Goal: Information Seeking & Learning: Find contact information

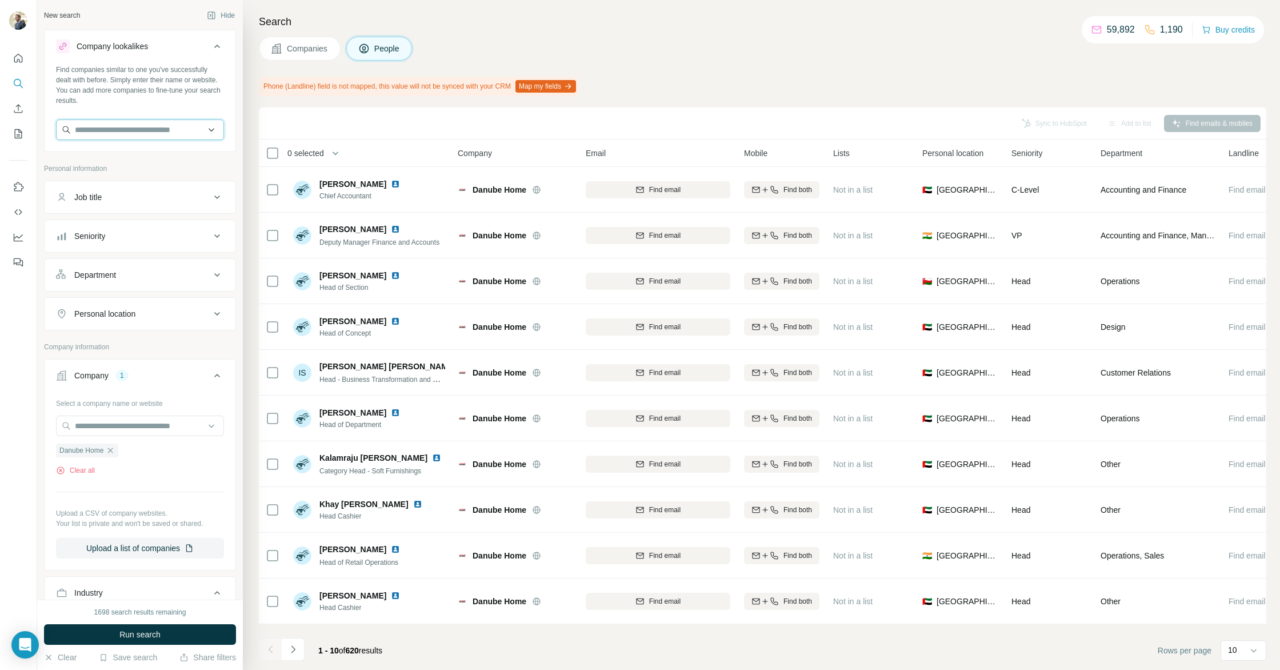
click at [97, 135] on input "text" at bounding box center [140, 129] width 168 height 21
type input "*"
click at [102, 205] on button "Job title" at bounding box center [140, 196] width 191 height 27
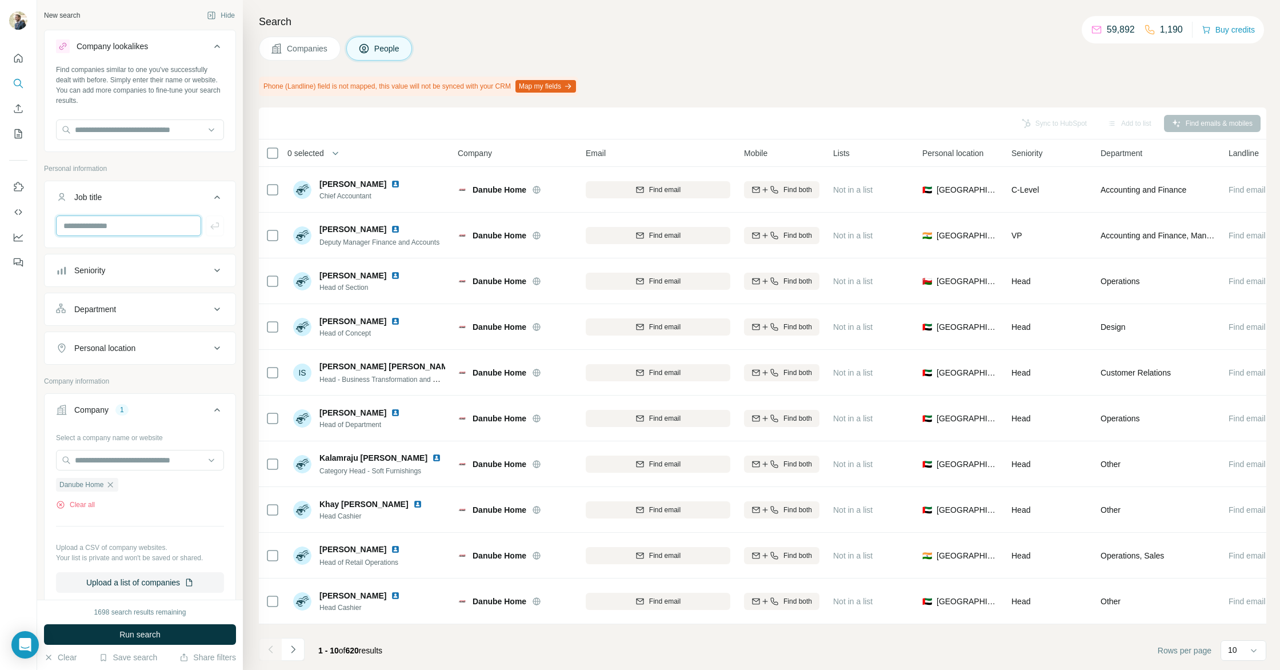
click at [105, 231] on input "text" at bounding box center [128, 225] width 145 height 21
type input "*****"
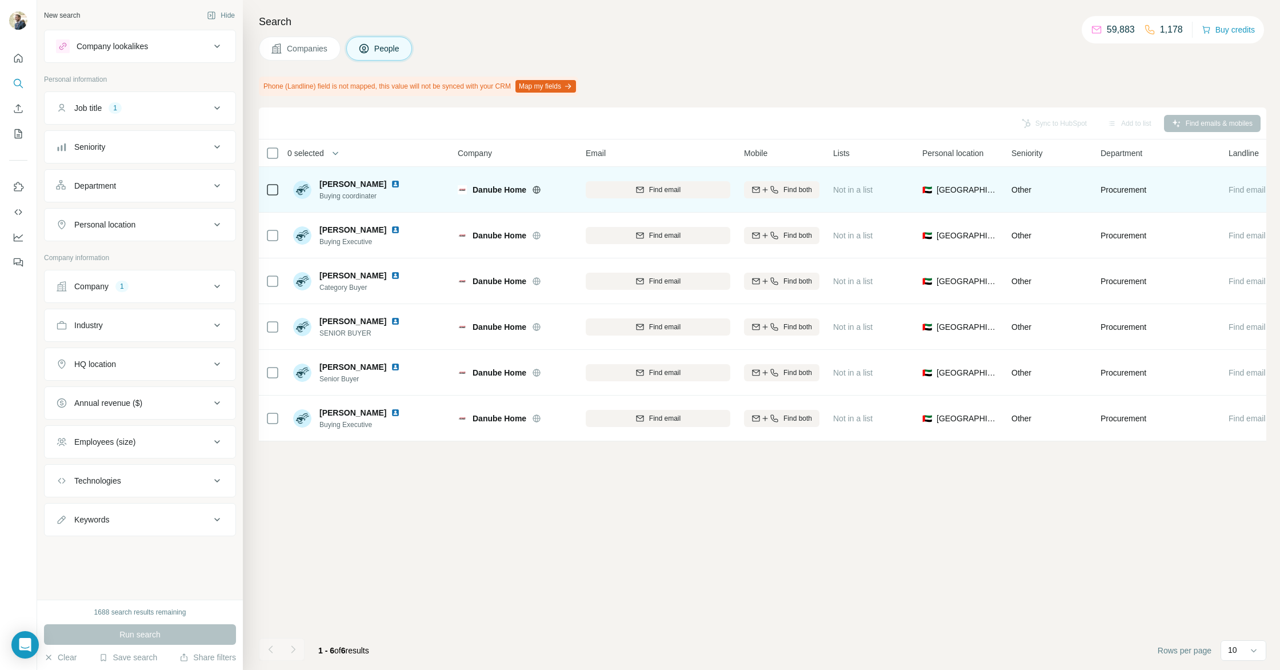
click at [391, 184] on img at bounding box center [395, 183] width 9 height 9
click at [687, 186] on div "Find email" at bounding box center [658, 190] width 145 height 10
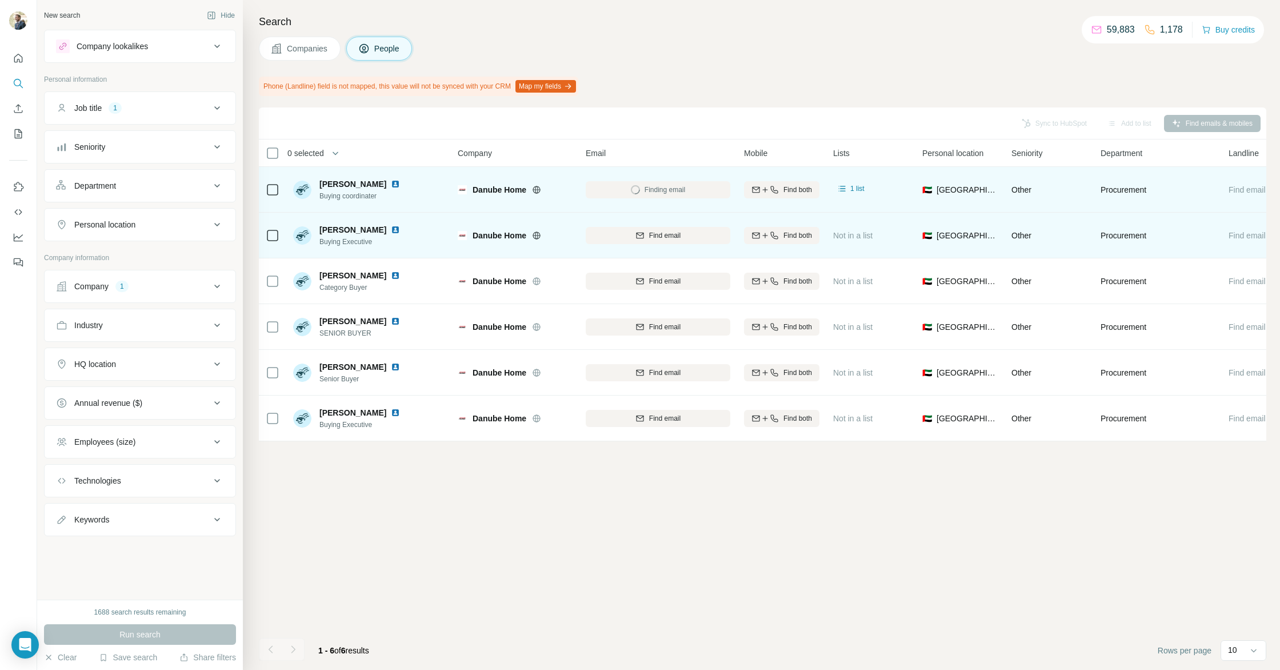
click at [391, 230] on img at bounding box center [395, 229] width 9 height 9
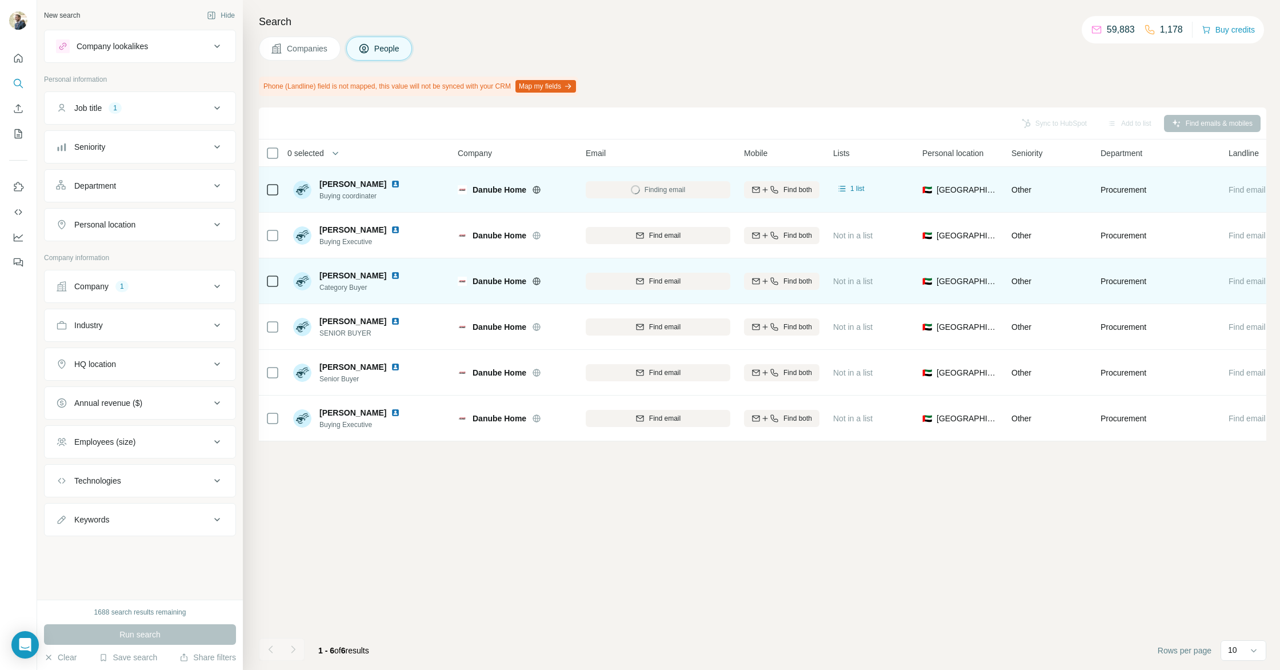
click at [391, 274] on img at bounding box center [395, 275] width 9 height 9
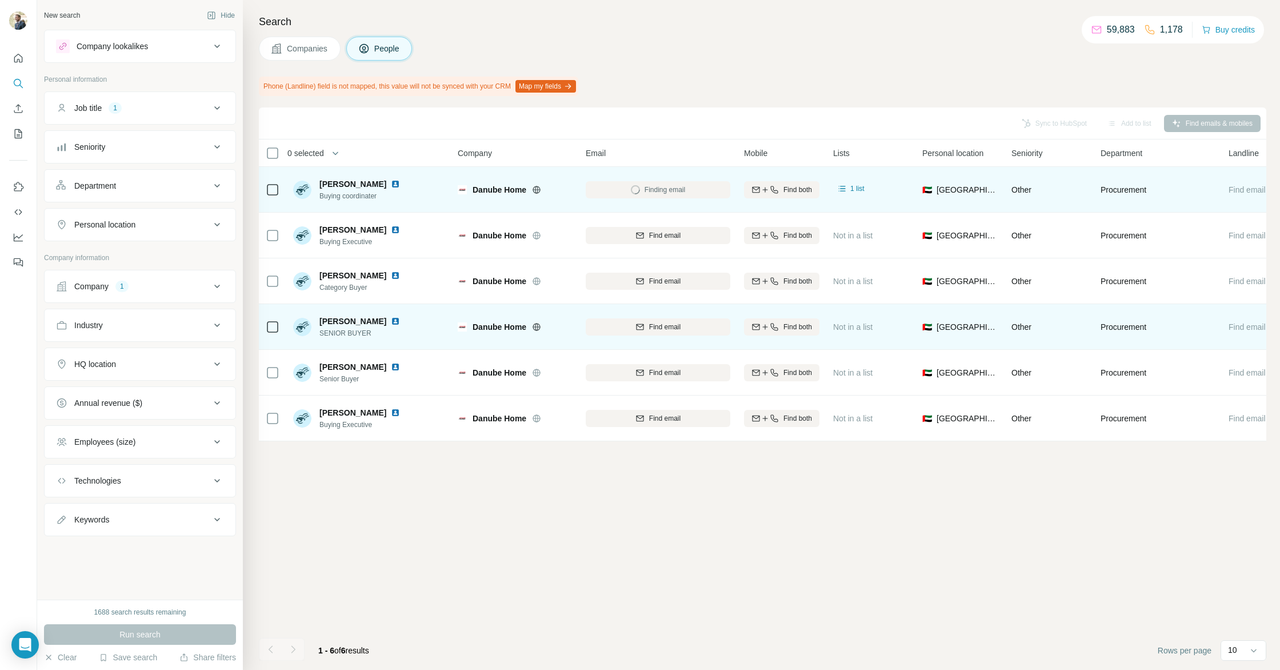
click at [400, 321] on img at bounding box center [395, 321] width 9 height 9
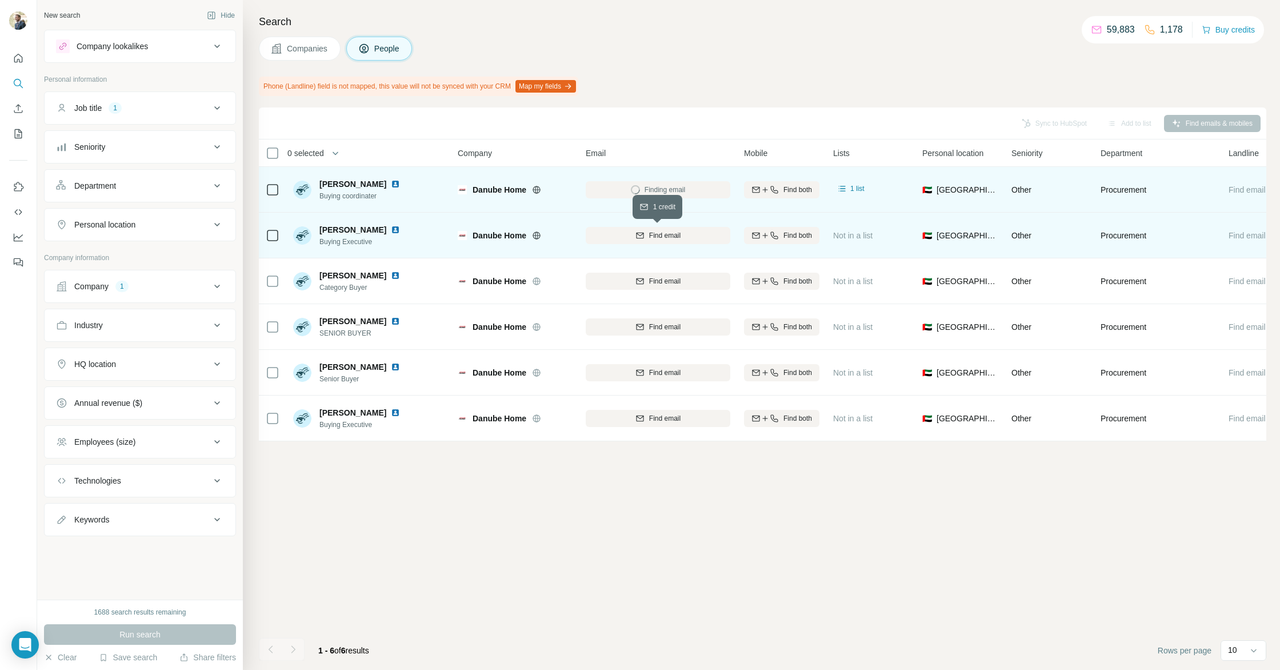
click at [668, 236] on span "Find email" at bounding box center [664, 235] width 31 height 10
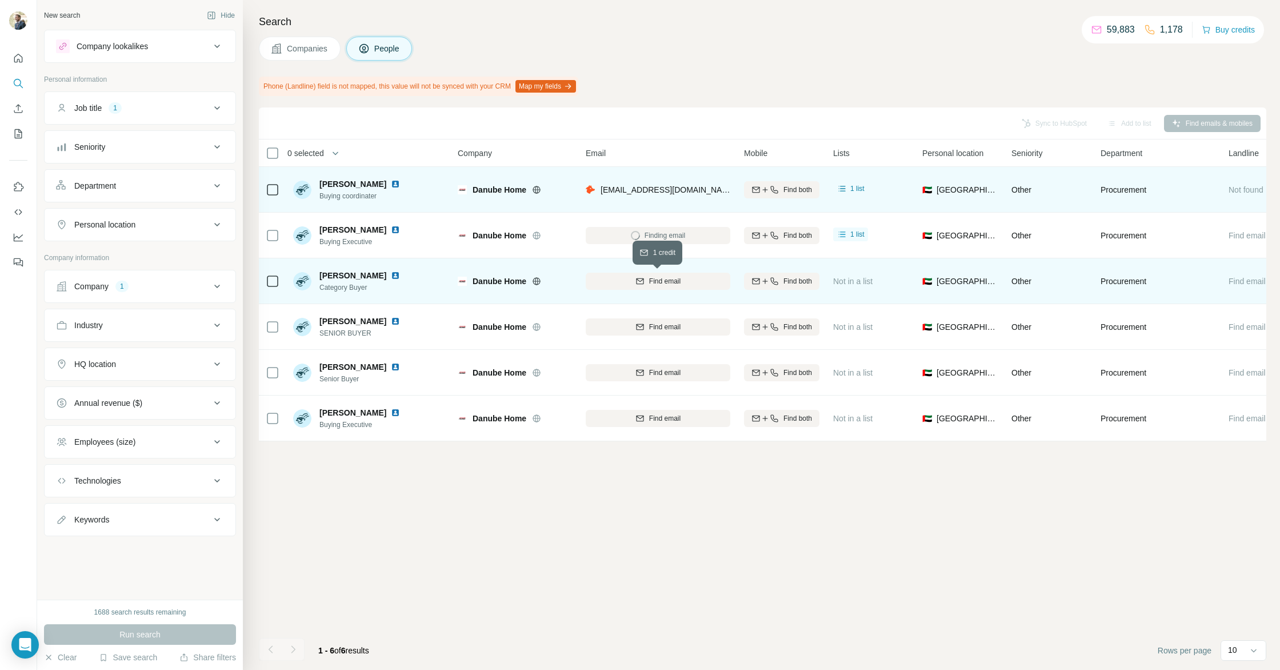
click at [662, 286] on button "Find email" at bounding box center [658, 281] width 145 height 17
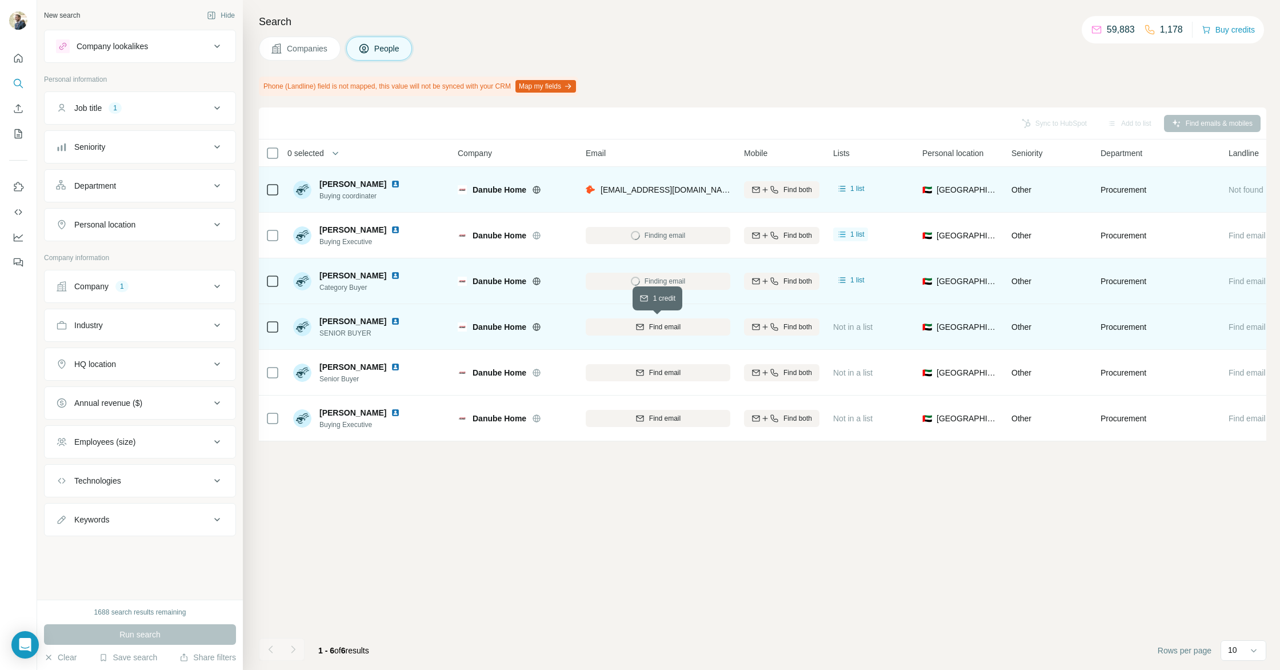
click at [665, 323] on span "Find email" at bounding box center [664, 327] width 31 height 10
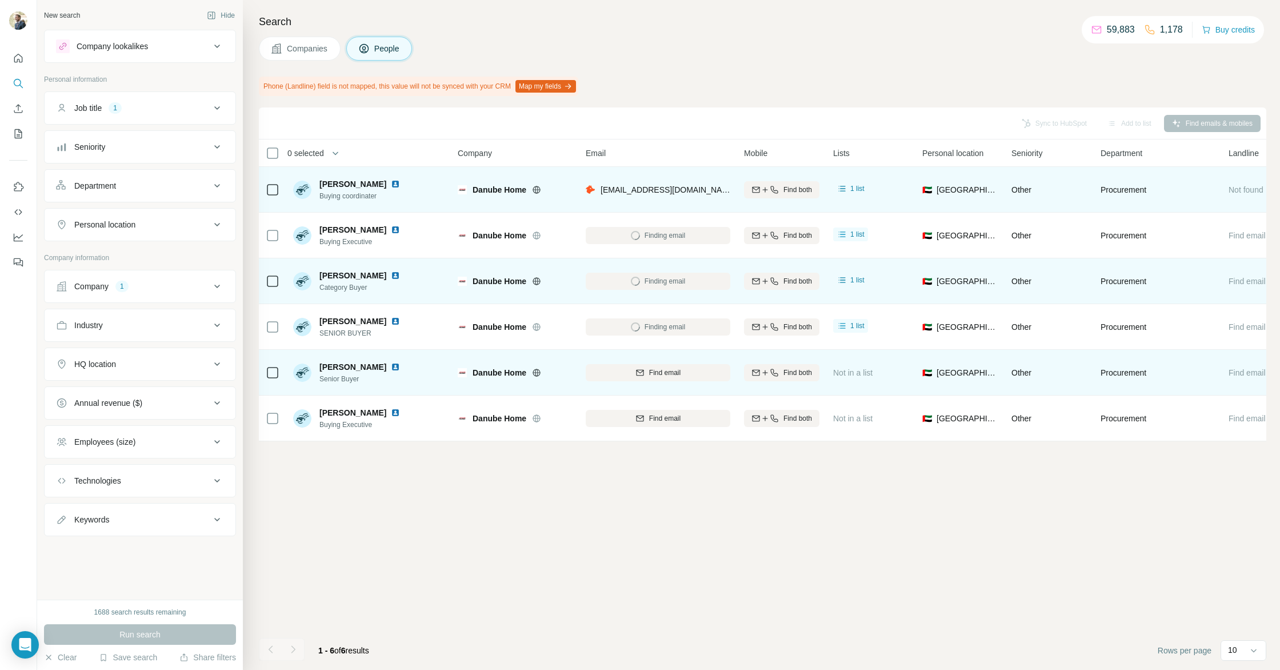
click at [391, 365] on img at bounding box center [395, 366] width 9 height 9
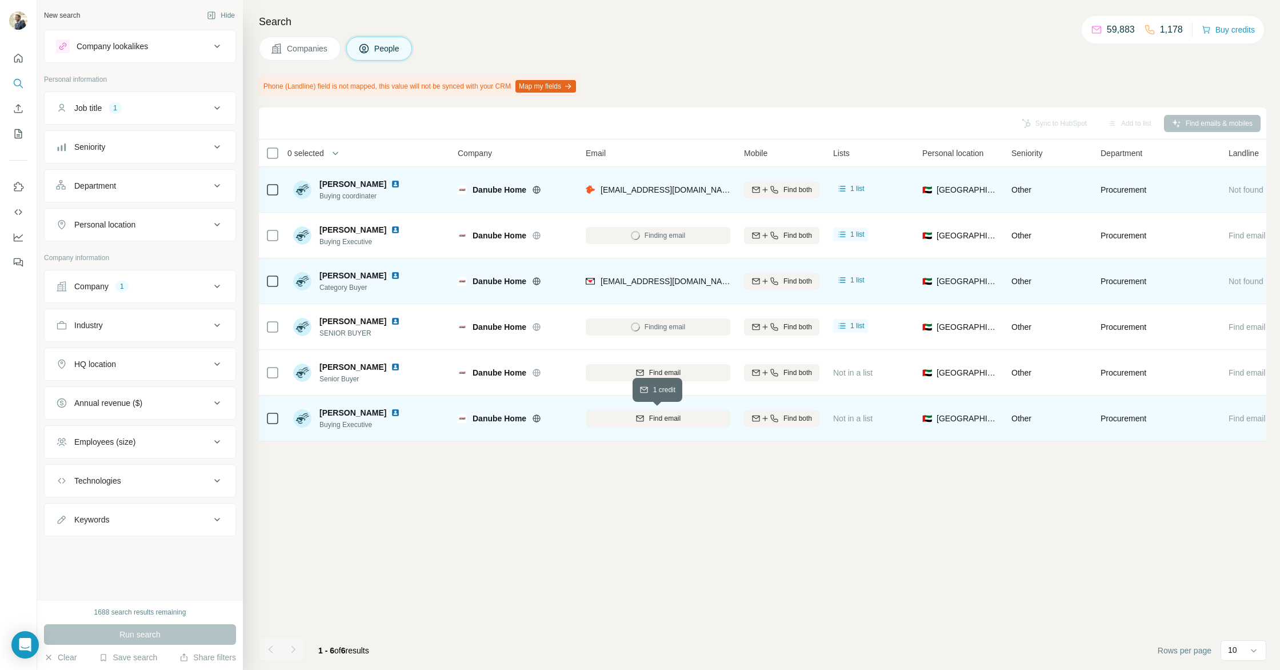
click at [618, 414] on div "Find email" at bounding box center [658, 418] width 145 height 10
click at [391, 411] on img at bounding box center [395, 412] width 9 height 9
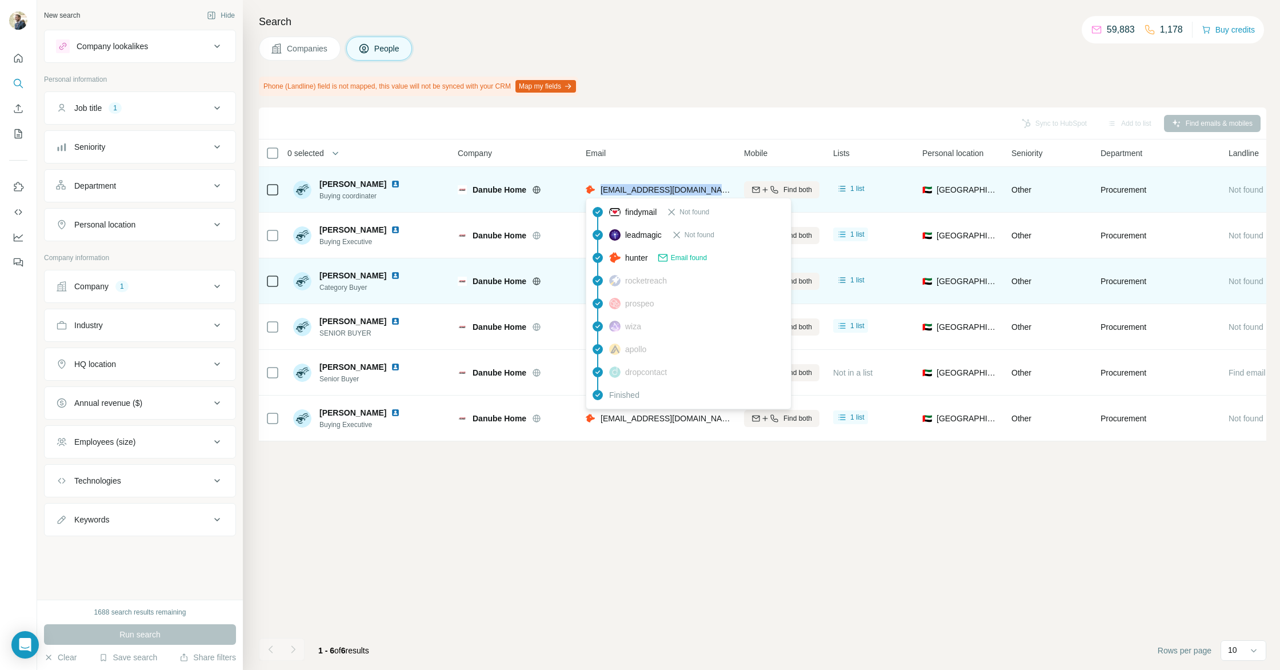
drag, startPoint x: 726, startPoint y: 190, endPoint x: 602, endPoint y: 191, distance: 124.6
click at [602, 191] on div "[EMAIL_ADDRESS][DOMAIN_NAME]" at bounding box center [658, 189] width 145 height 31
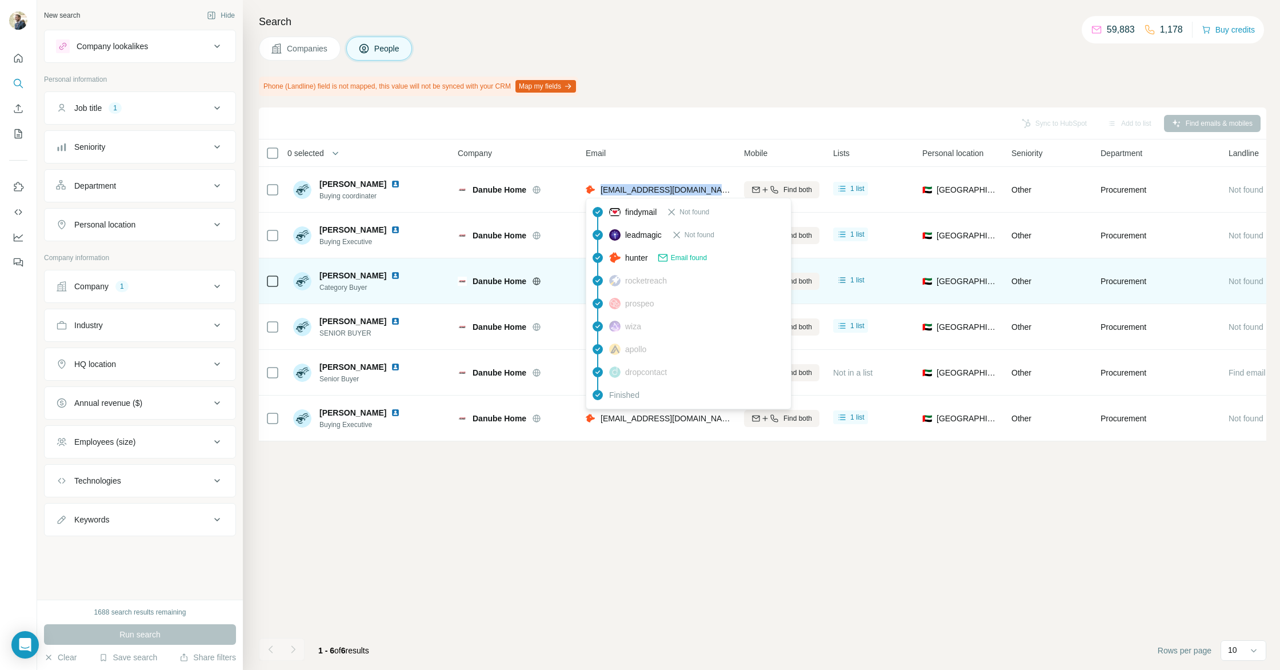
copy span "[EMAIL_ADDRESS][DOMAIN_NAME]"
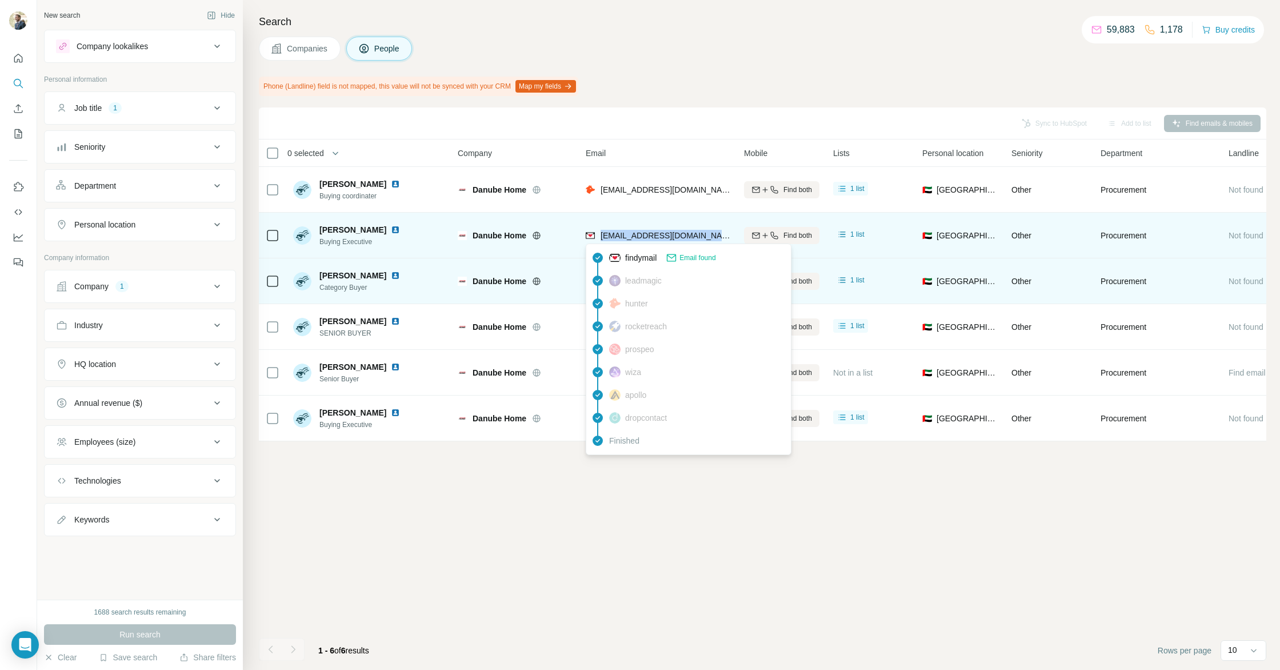
drag, startPoint x: 718, startPoint y: 236, endPoint x: 657, endPoint y: 228, distance: 61.1
click at [602, 236] on div "[EMAIL_ADDRESS][DOMAIN_NAME]" at bounding box center [658, 234] width 145 height 31
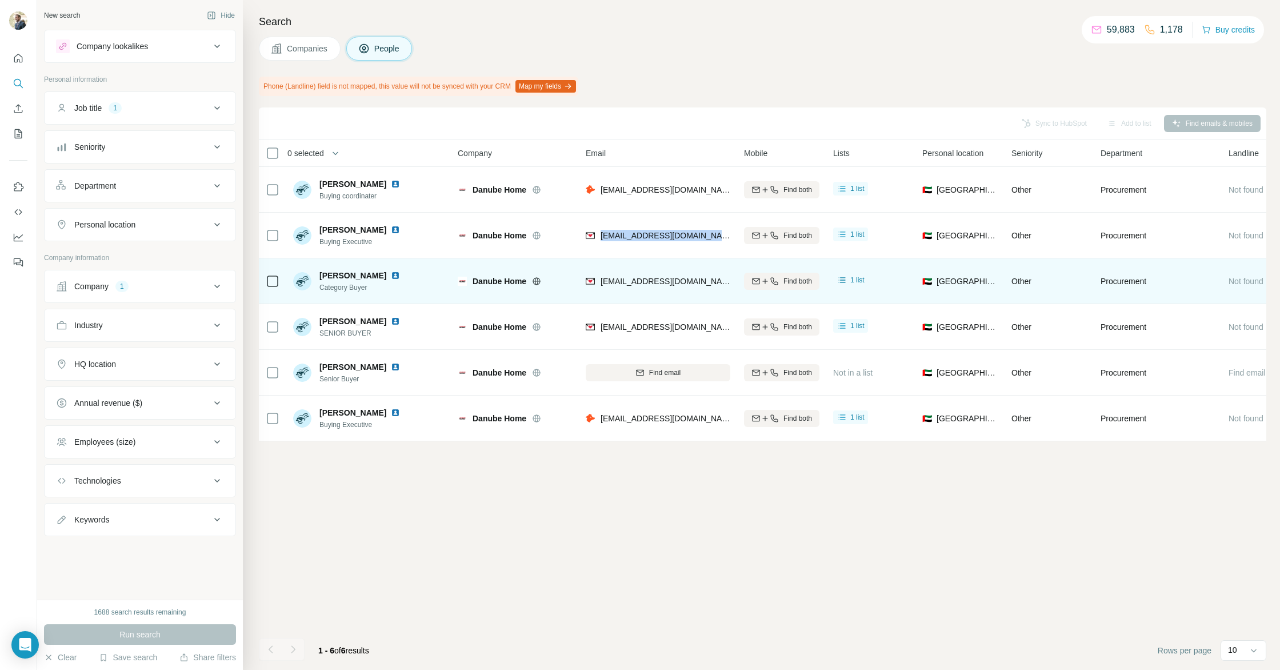
copy span "[EMAIL_ADDRESS][DOMAIN_NAME]"
drag, startPoint x: 655, startPoint y: 485, endPoint x: 657, endPoint y: 399, distance: 85.8
click at [654, 482] on div "Sync to HubSpot Add to list Find emails & mobiles 0 selected People Company Ema…" at bounding box center [763, 388] width 1008 height 562
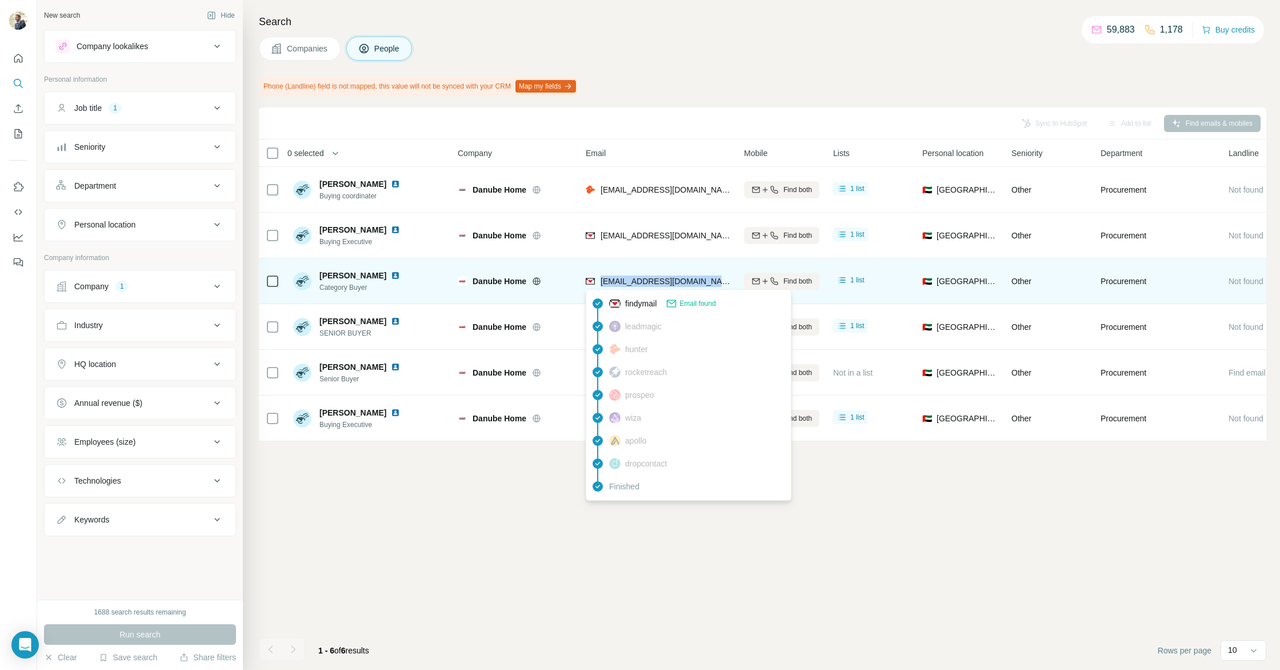
drag, startPoint x: 602, startPoint y: 281, endPoint x: 726, endPoint y: 283, distance: 124.6
click at [726, 283] on span "[EMAIL_ADDRESS][DOMAIN_NAME]" at bounding box center [668, 281] width 135 height 9
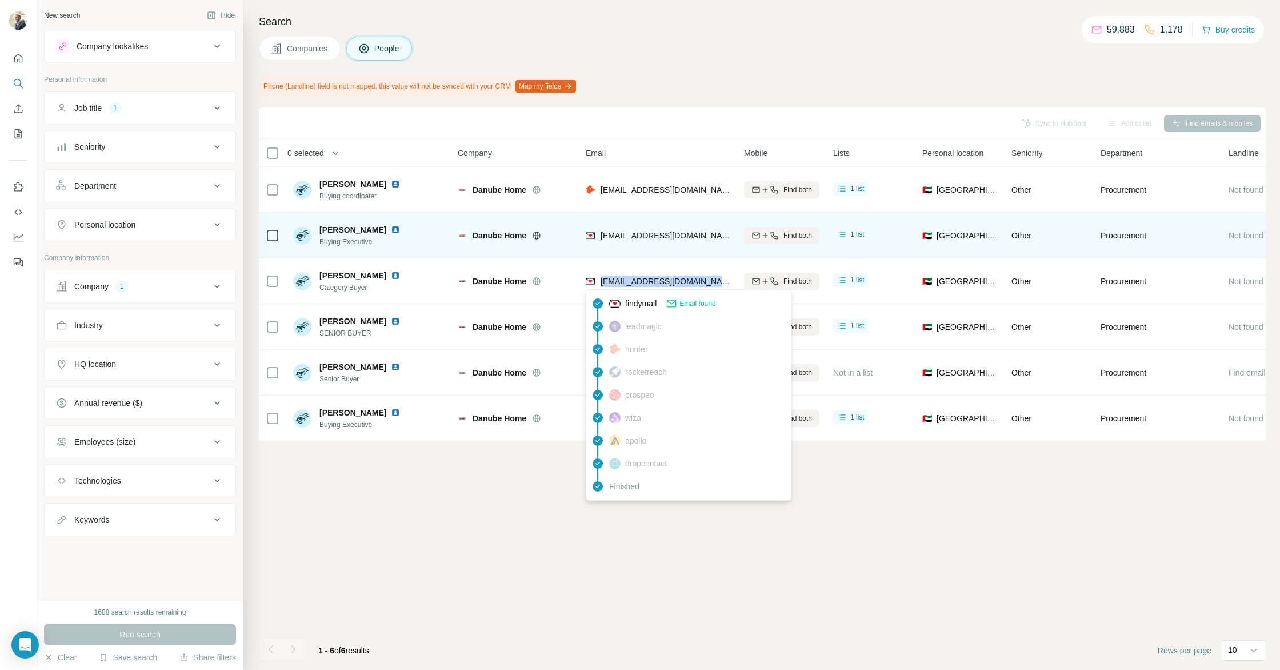
copy span "aranyka.sharma@danubehome.c"
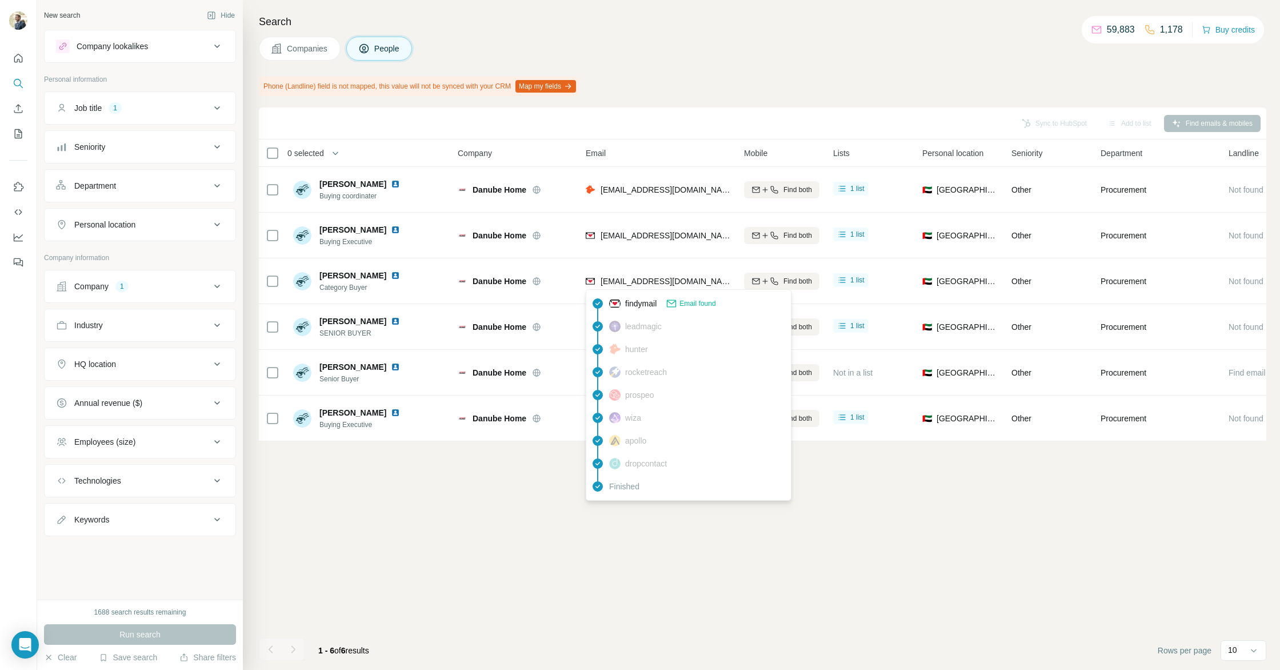
click at [542, 594] on div "Sync to HubSpot Add to list Find emails & mobiles 0 selected People Company Ema…" at bounding box center [763, 388] width 1008 height 562
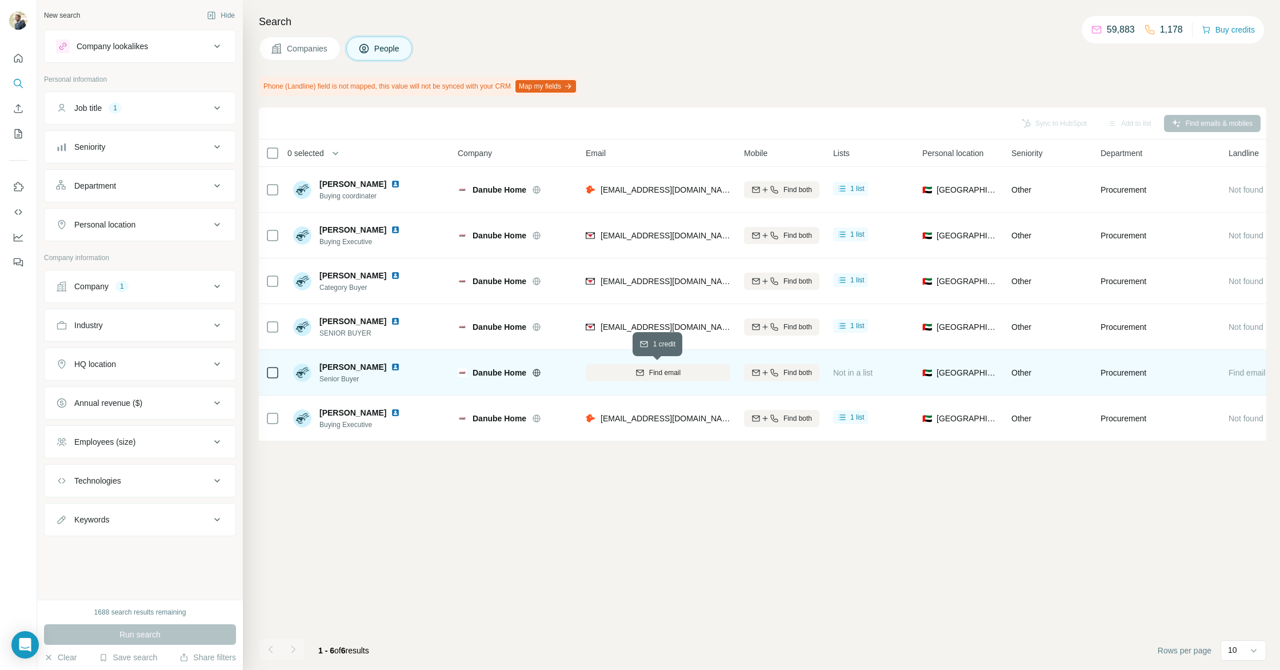
click at [599, 372] on div "Find email" at bounding box center [658, 372] width 145 height 10
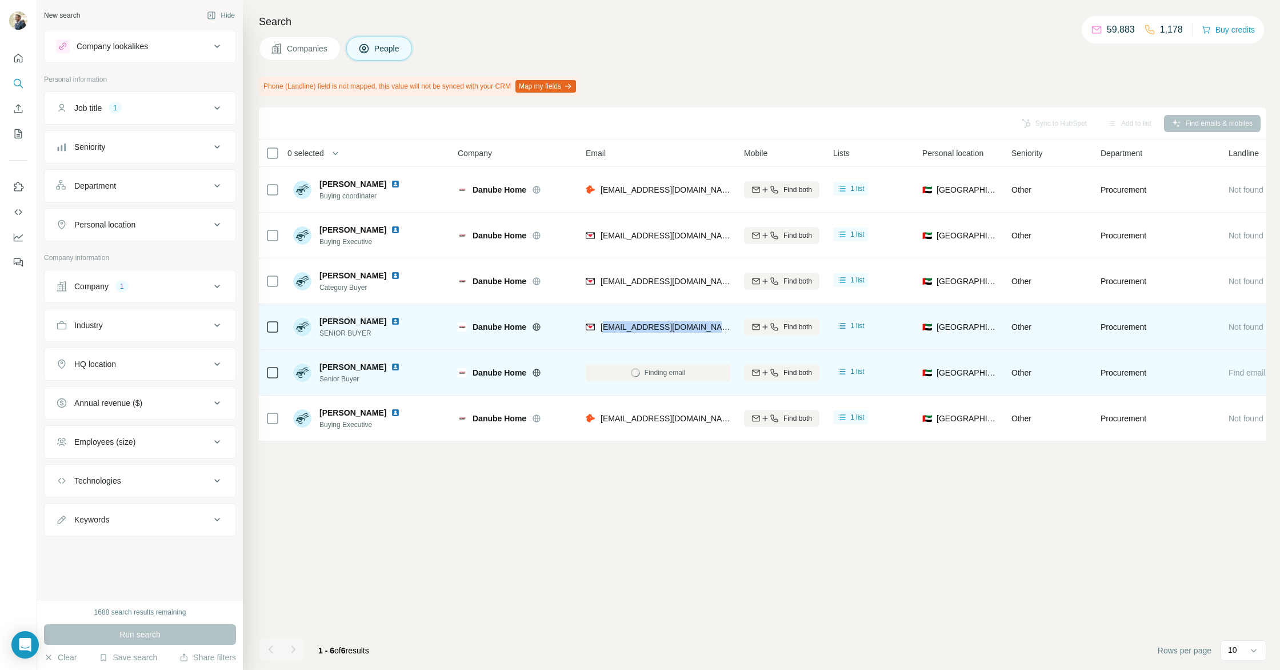
drag, startPoint x: 603, startPoint y: 326, endPoint x: 678, endPoint y: 319, distance: 75.8
click at [729, 327] on span "[EMAIL_ADDRESS][DOMAIN_NAME]" at bounding box center [668, 326] width 135 height 9
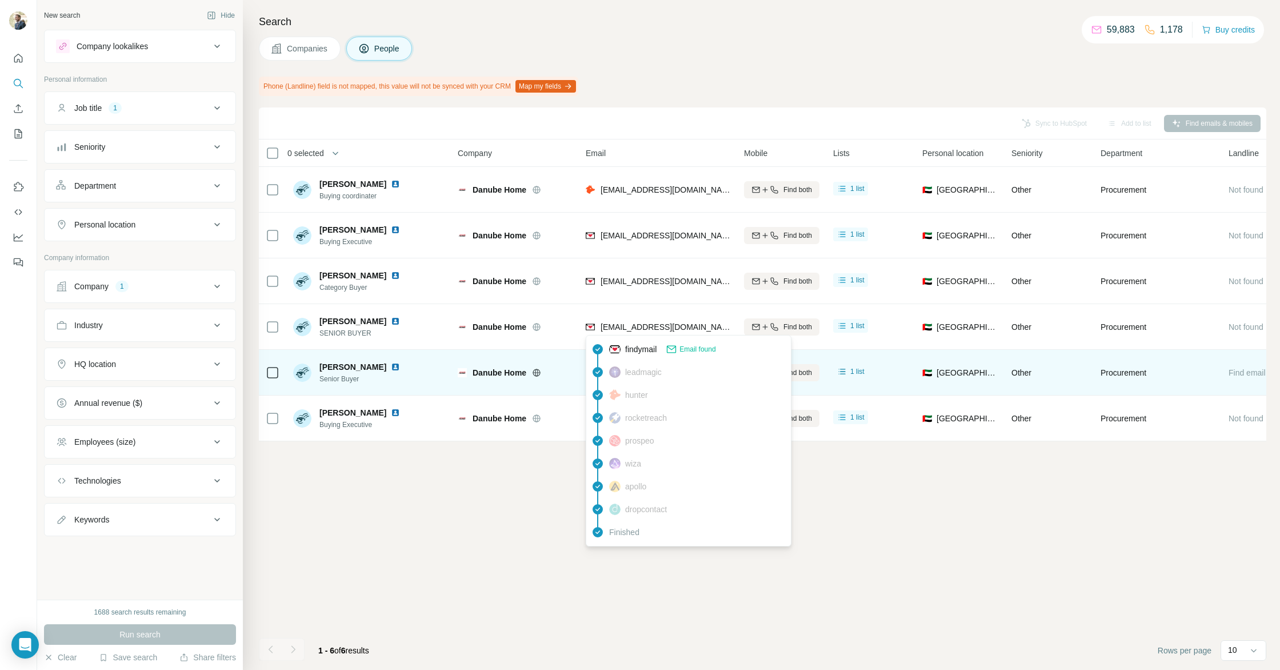
click at [526, 514] on div "Sync to HubSpot Add to list Find emails & mobiles 0 selected People Company Ema…" at bounding box center [763, 388] width 1008 height 562
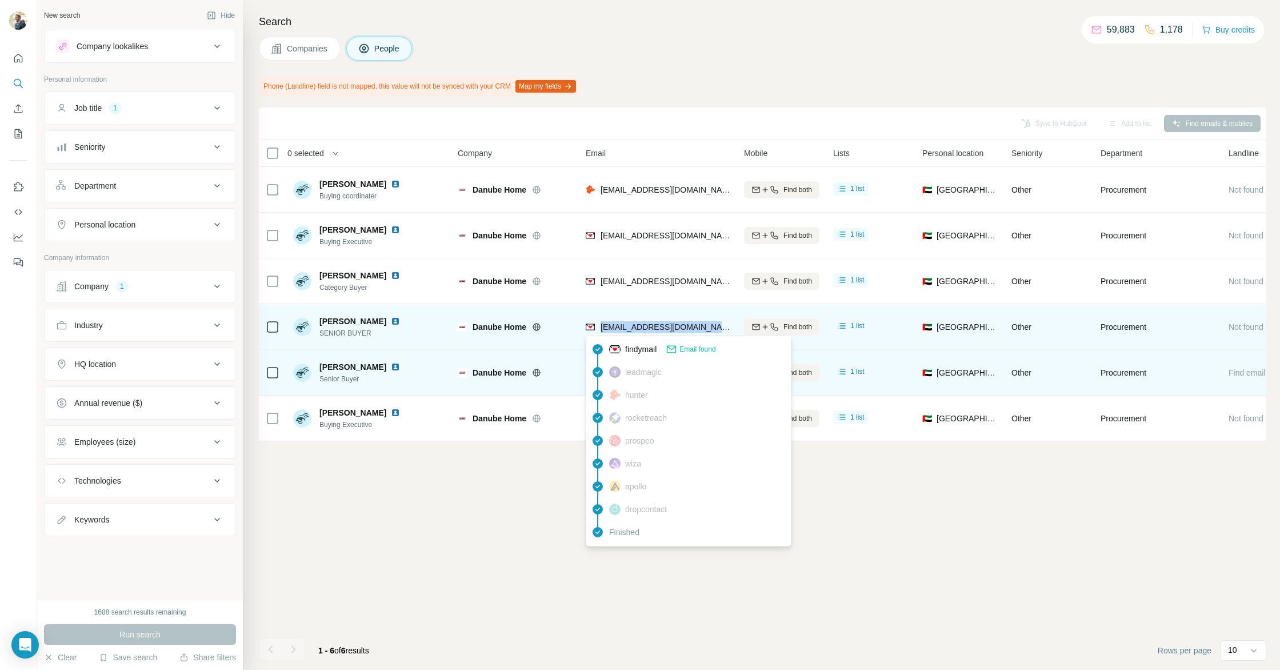
drag, startPoint x: 601, startPoint y: 327, endPoint x: 729, endPoint y: 325, distance: 128.0
click at [729, 324] on span "[EMAIL_ADDRESS][DOMAIN_NAME]" at bounding box center [668, 326] width 135 height 9
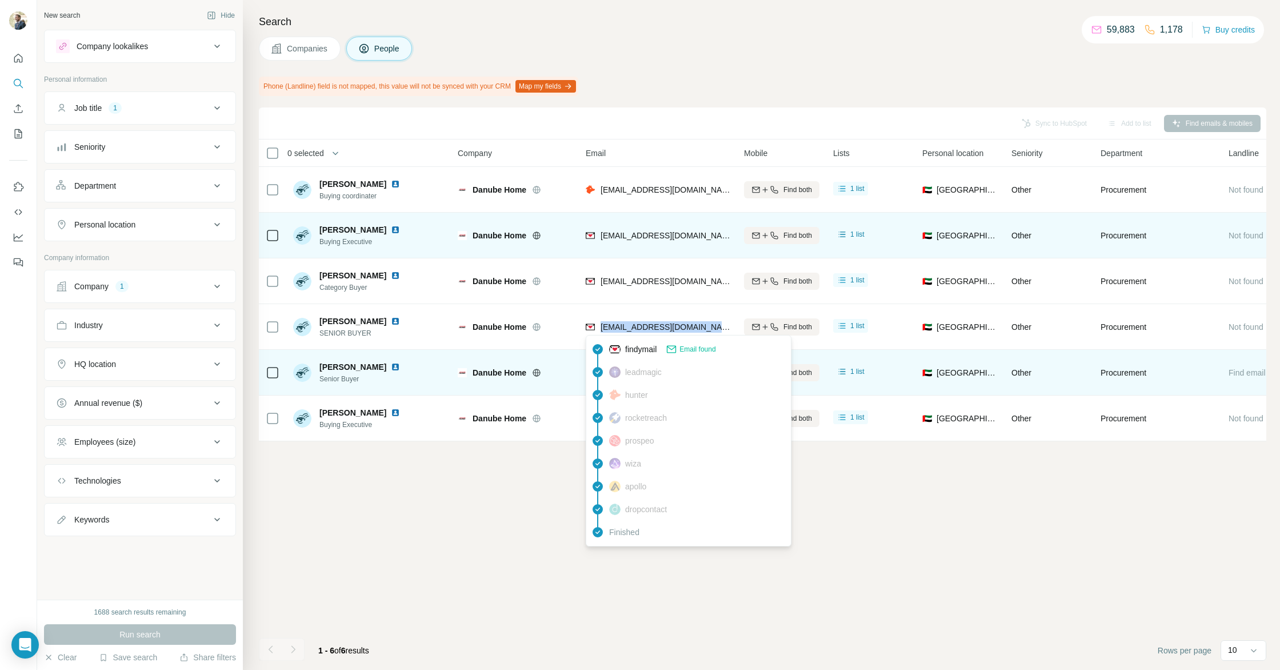
copy span "[EMAIL_ADDRESS][DOMAIN_NAME]"
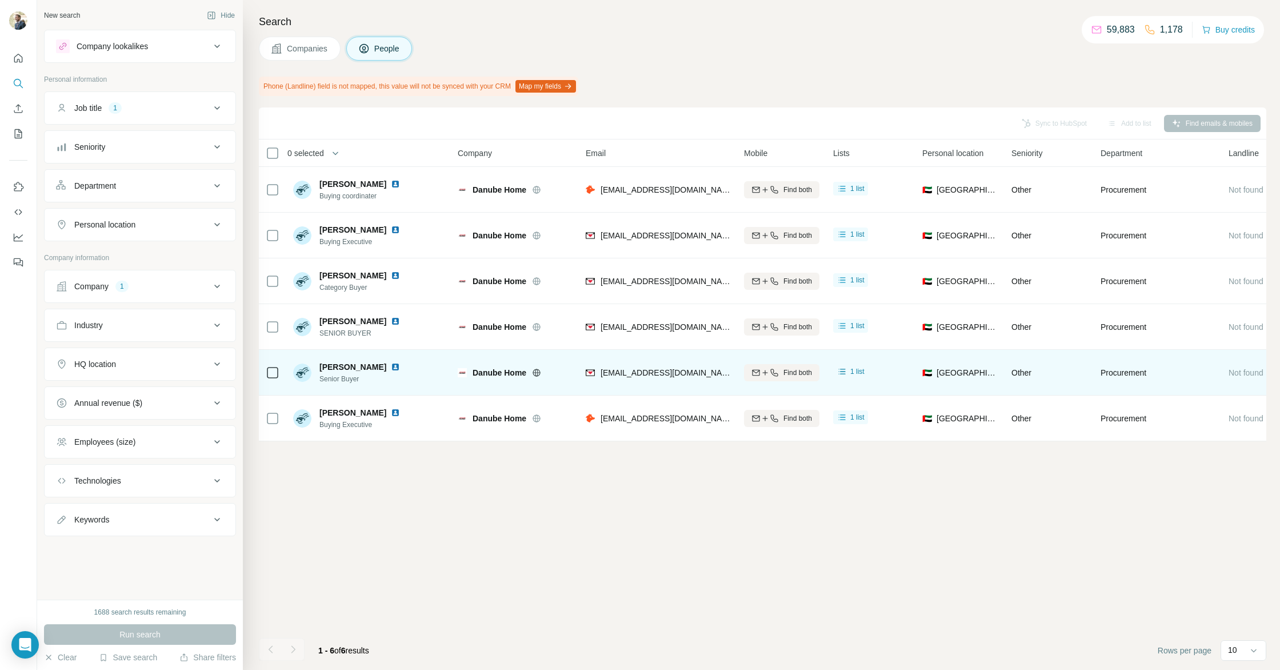
drag, startPoint x: 463, startPoint y: 534, endPoint x: 471, endPoint y: 532, distance: 8.3
click at [464, 534] on div "Sync to HubSpot Add to list Find emails & mobiles 0 selected People Company Ema…" at bounding box center [763, 388] width 1008 height 562
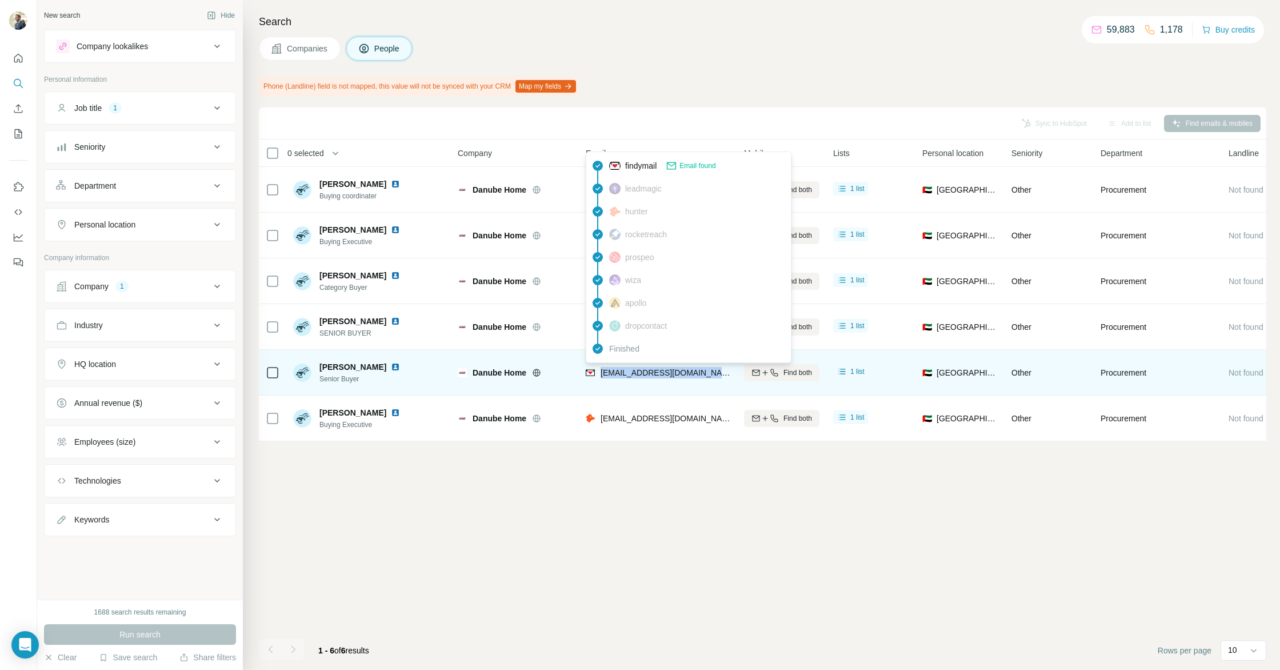
drag, startPoint x: 626, startPoint y: 374, endPoint x: 728, endPoint y: 377, distance: 102.3
click at [728, 377] on span "[EMAIL_ADDRESS][DOMAIN_NAME]" at bounding box center [668, 372] width 135 height 9
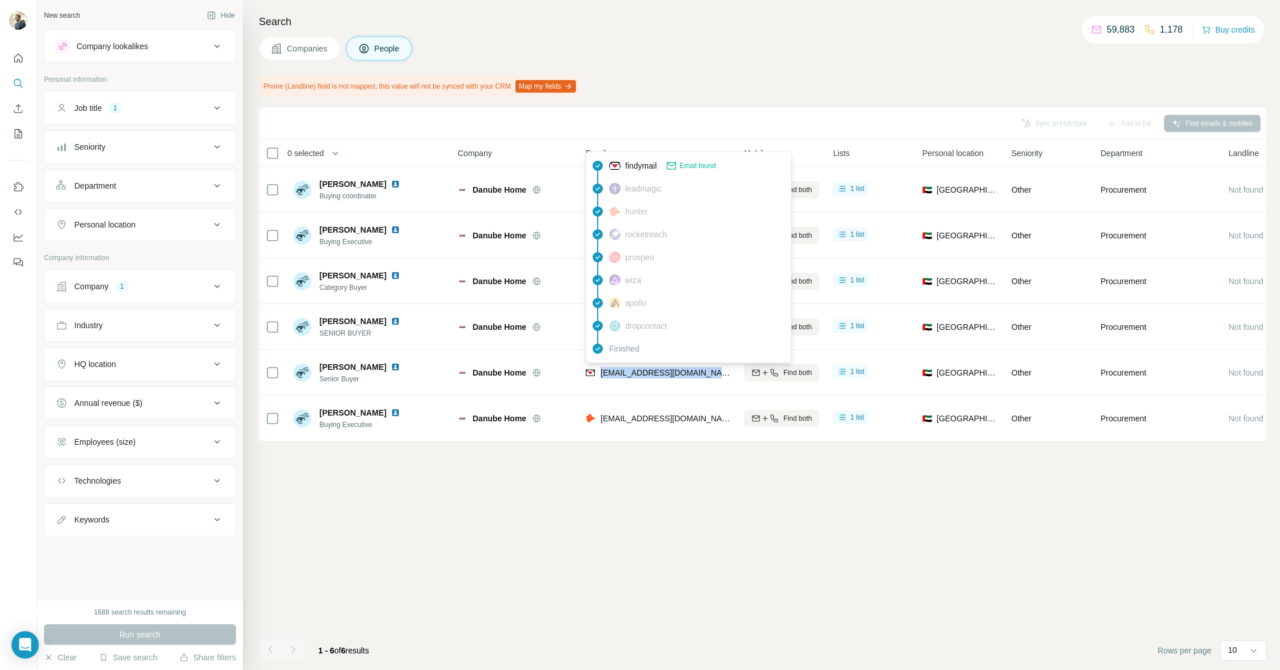
copy span "[EMAIL_ADDRESS][DOMAIN_NAME]"
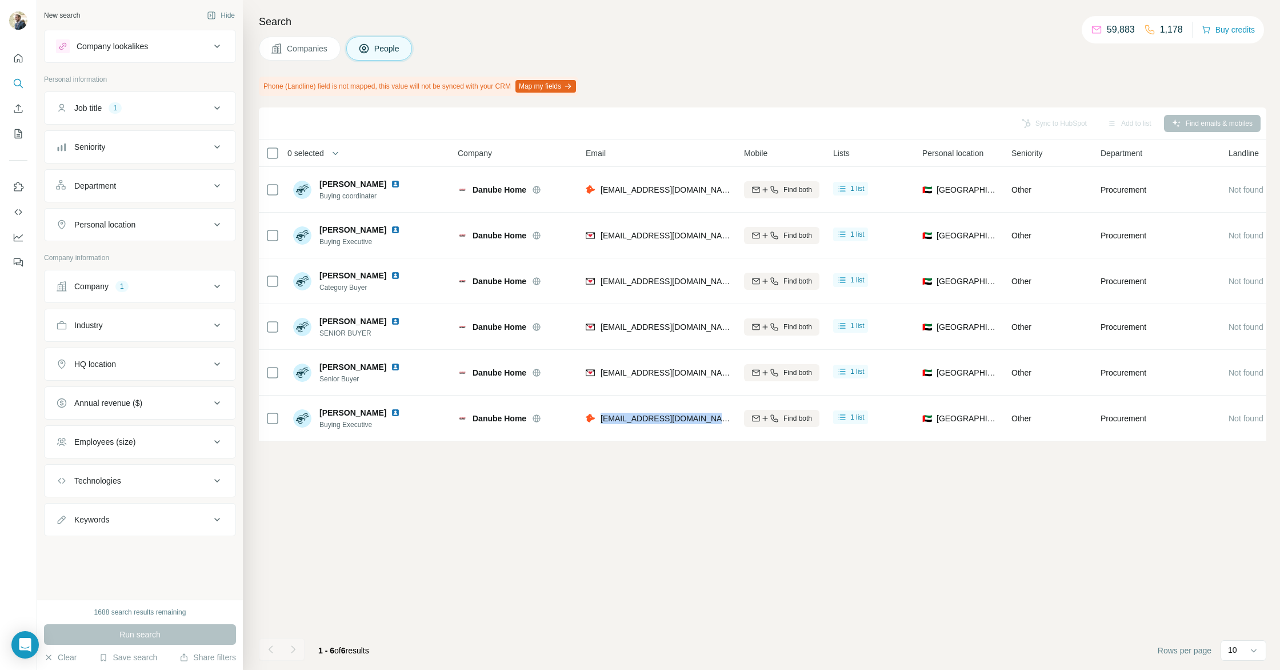
drag, startPoint x: 601, startPoint y: 418, endPoint x: 714, endPoint y: 429, distance: 113.2
click at [713, 420] on div "[EMAIL_ADDRESS][DOMAIN_NAME]" at bounding box center [658, 417] width 145 height 31
copy span "[EMAIL_ADDRESS][DOMAIN_NAME]"
click at [186, 118] on button "Job title 1" at bounding box center [140, 107] width 191 height 27
click at [88, 162] on icon "button" at bounding box center [83, 162] width 9 height 9
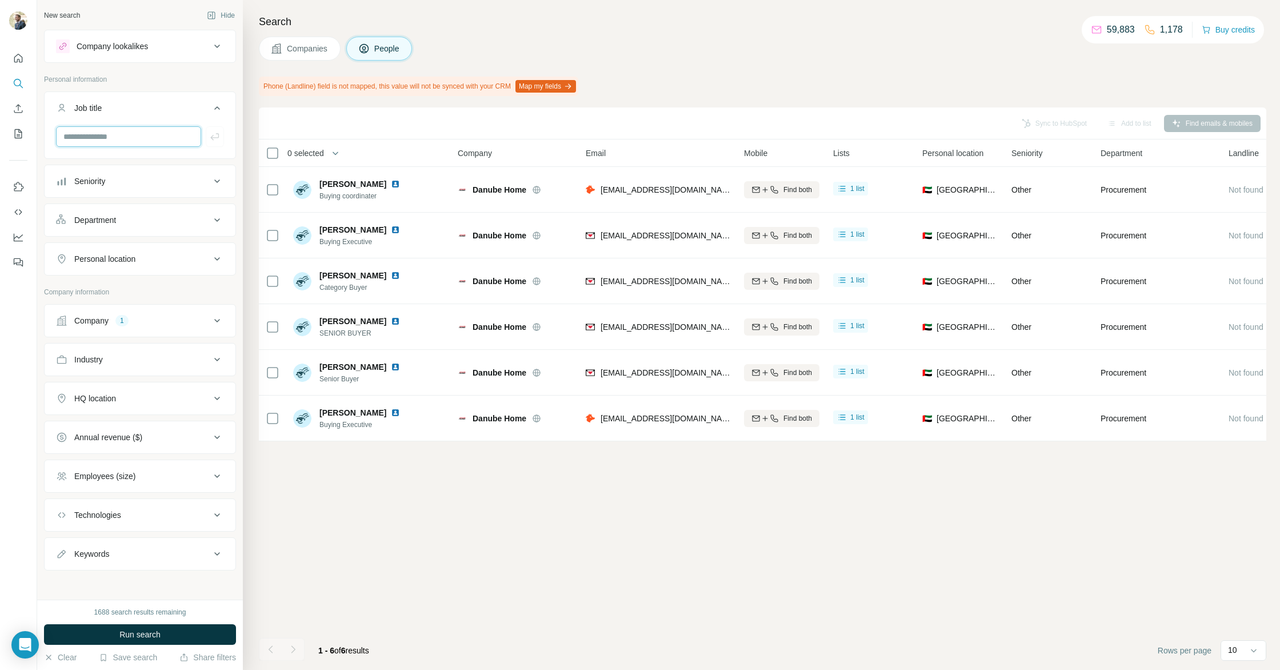
click at [101, 137] on input "text" at bounding box center [128, 136] width 145 height 21
type input "**********"
click at [119, 637] on span "Run search" at bounding box center [139, 634] width 41 height 11
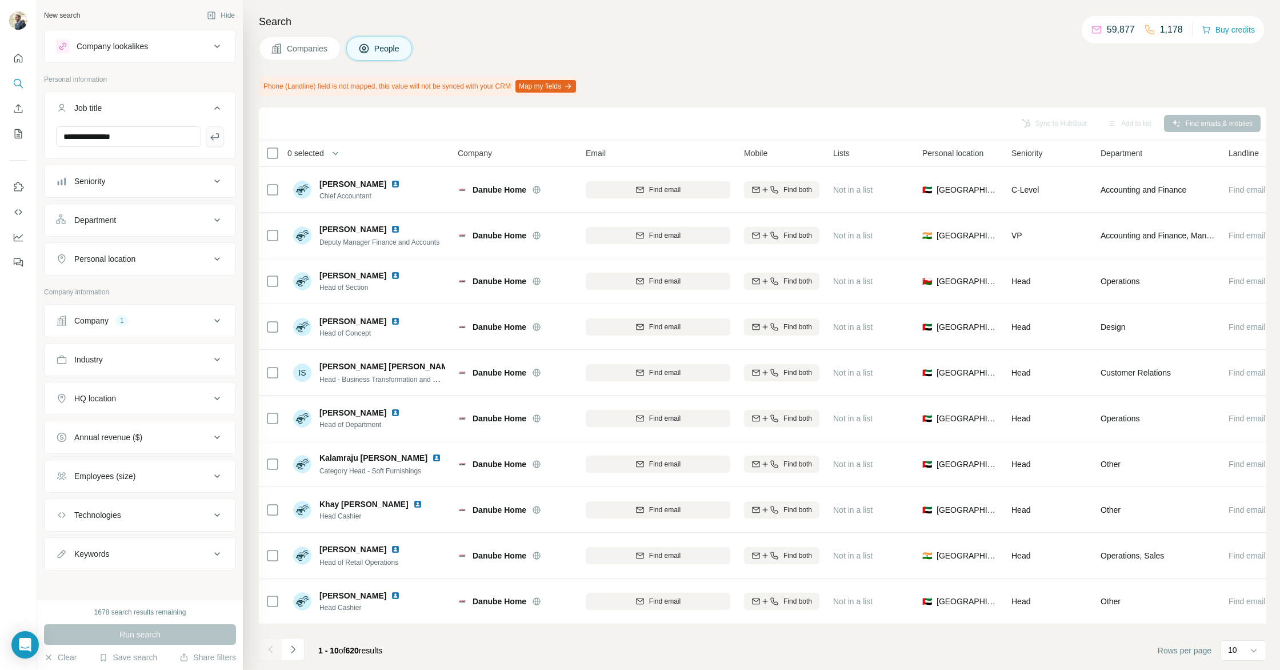
click at [215, 133] on icon "button" at bounding box center [214, 136] width 11 height 11
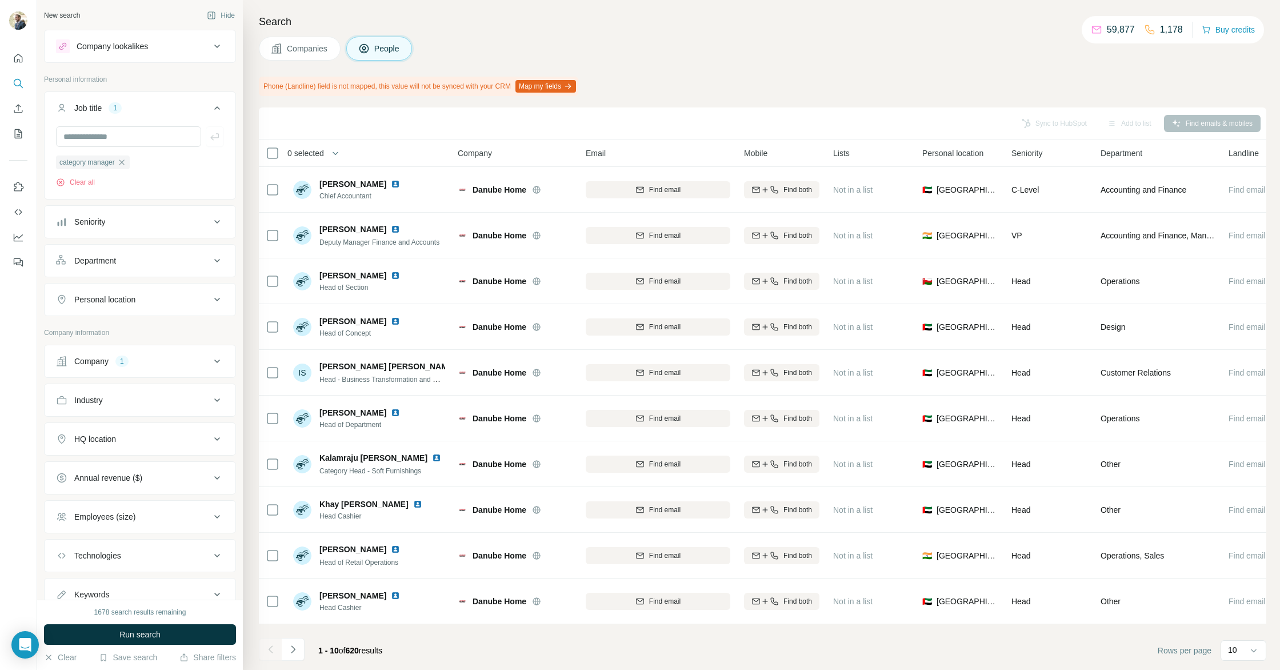
click at [142, 641] on button "Run search" at bounding box center [140, 634] width 192 height 21
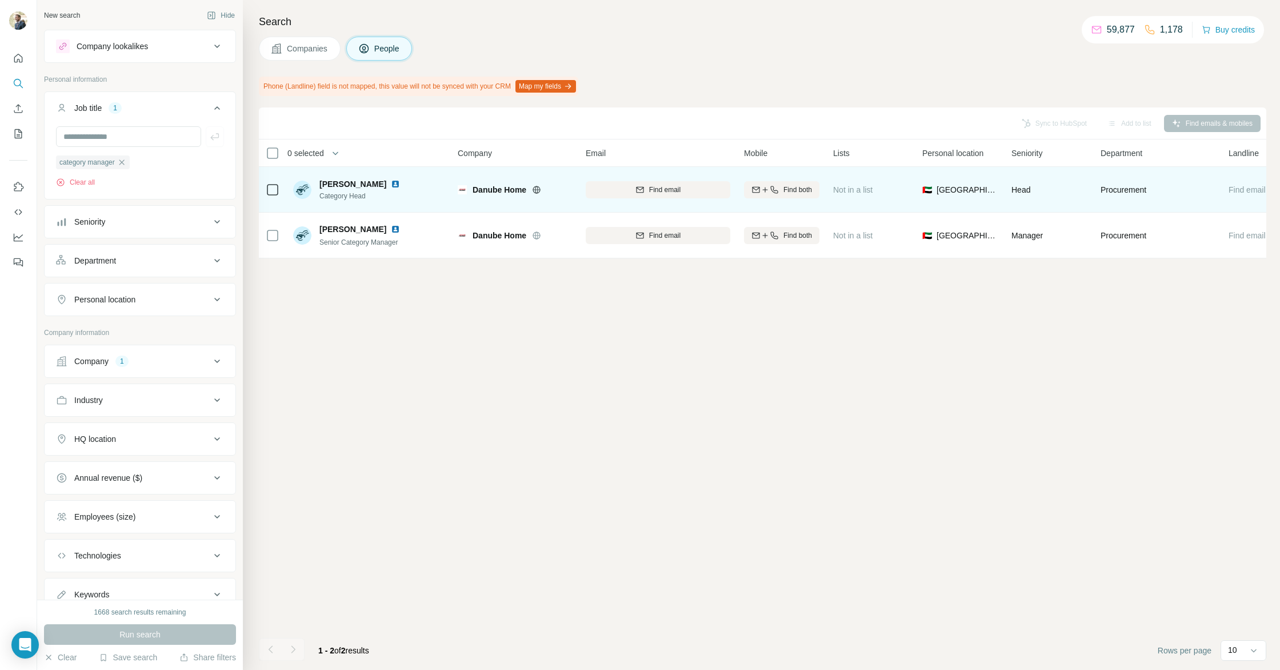
click at [392, 186] on div at bounding box center [402, 183] width 23 height 9
click at [391, 184] on img at bounding box center [395, 183] width 9 height 9
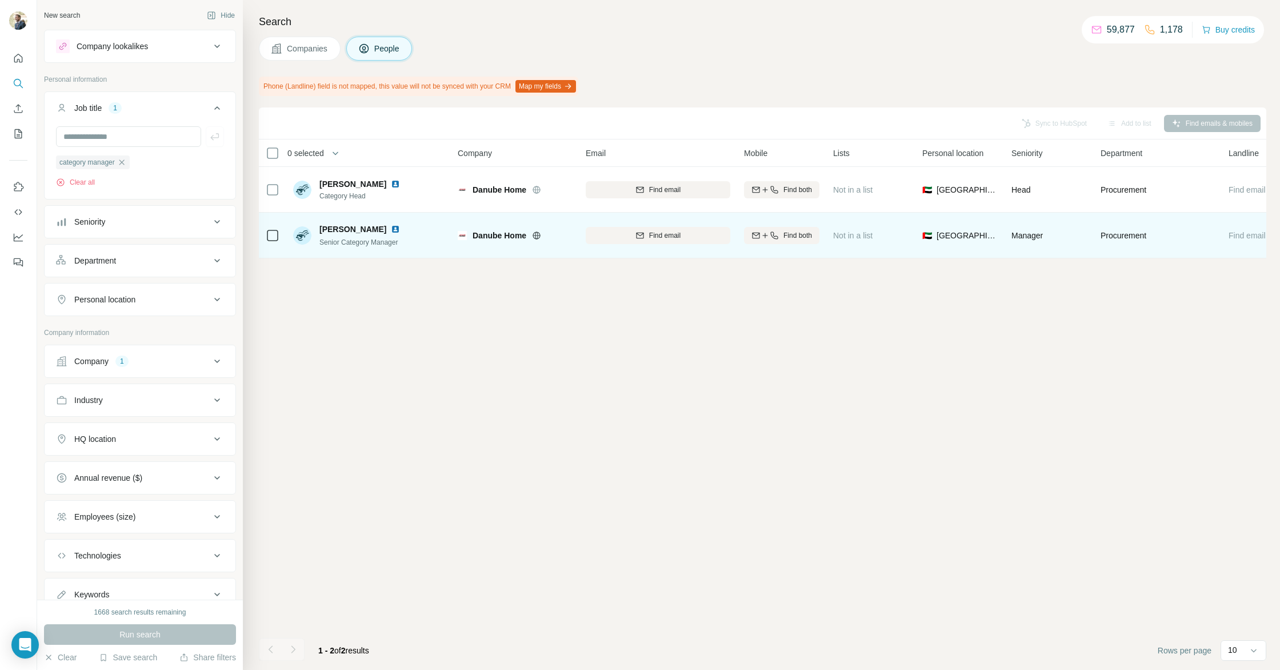
click at [391, 231] on img at bounding box center [395, 229] width 9 height 9
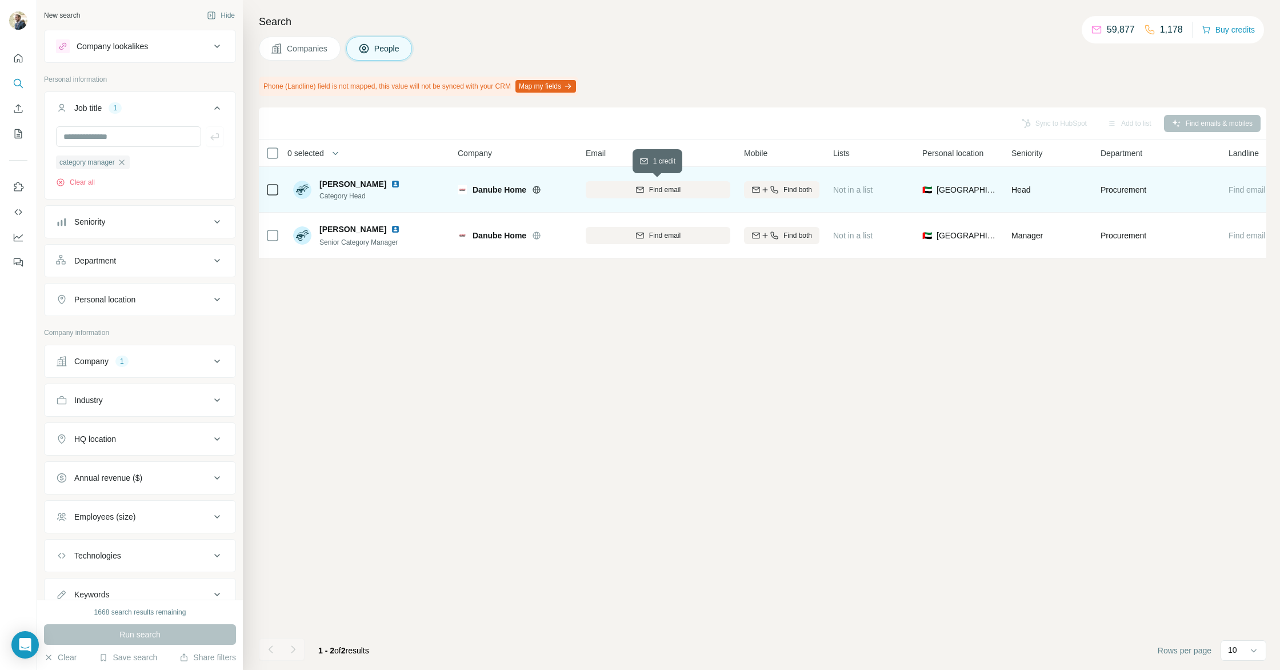
click at [669, 194] on span "Find email" at bounding box center [664, 190] width 31 height 10
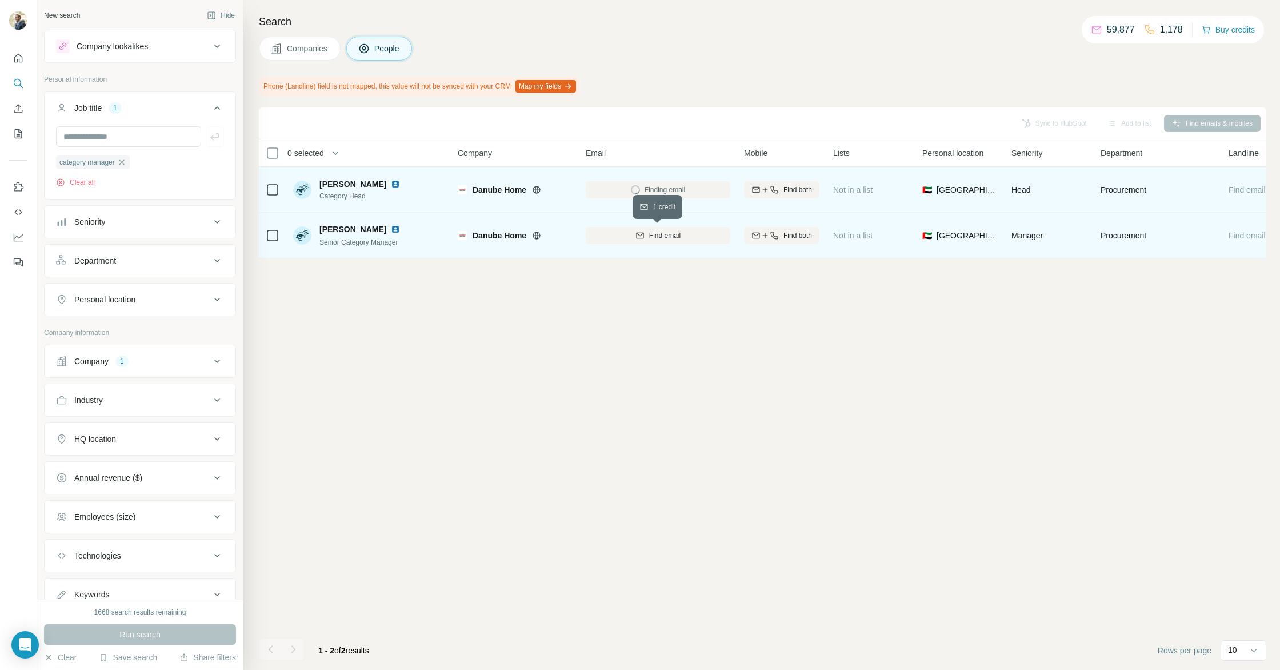
click at [673, 238] on span "Find email" at bounding box center [664, 235] width 31 height 10
drag, startPoint x: 602, startPoint y: 189, endPoint x: 732, endPoint y: 191, distance: 129.7
click at [732, 191] on td "[EMAIL_ADDRESS][DOMAIN_NAME]" at bounding box center [658, 190] width 158 height 46
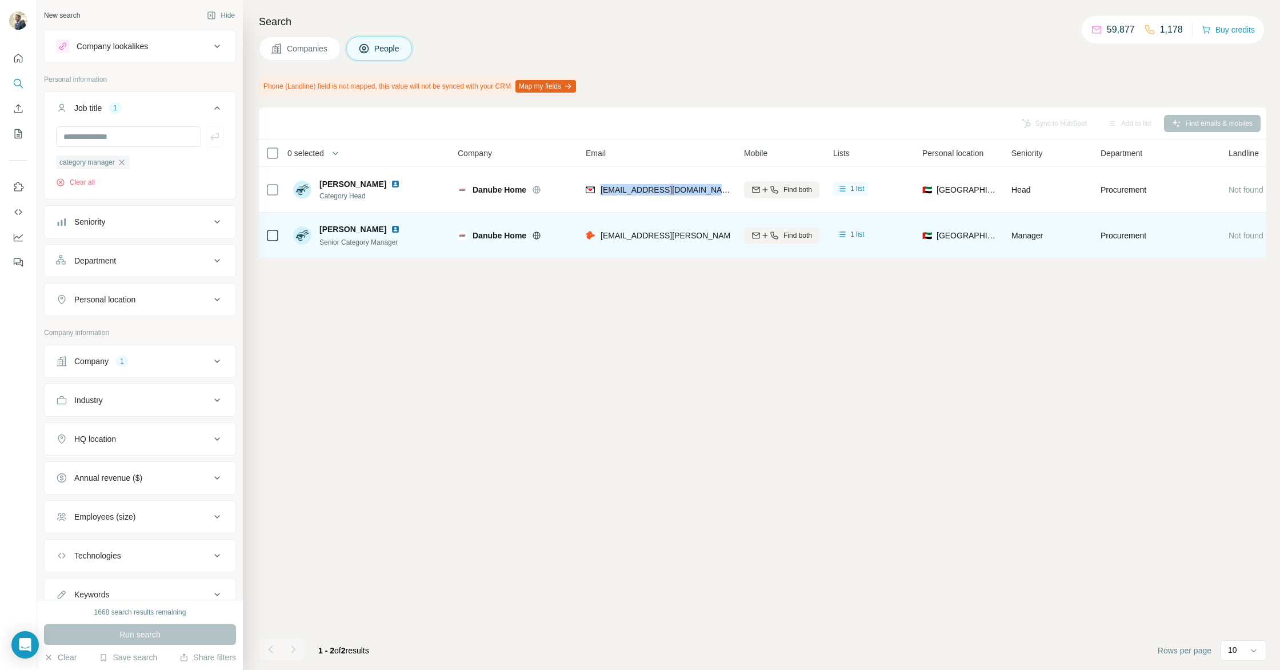
copy span "[EMAIL_ADDRESS][DOMAIN_NAME]"
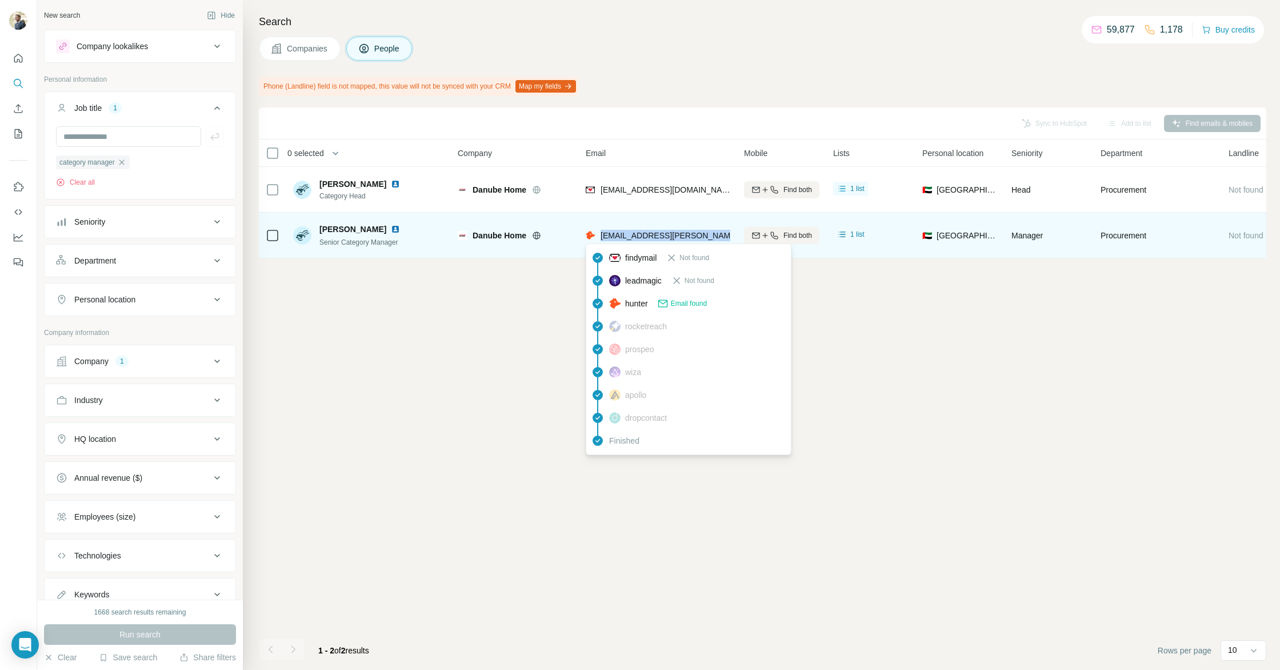
drag, startPoint x: 601, startPoint y: 235, endPoint x: 721, endPoint y: 240, distance: 120.1
click at [721, 241] on div "[EMAIL_ADDRESS][PERSON_NAME][DOMAIN_NAME]" at bounding box center [689, 237] width 207 height 14
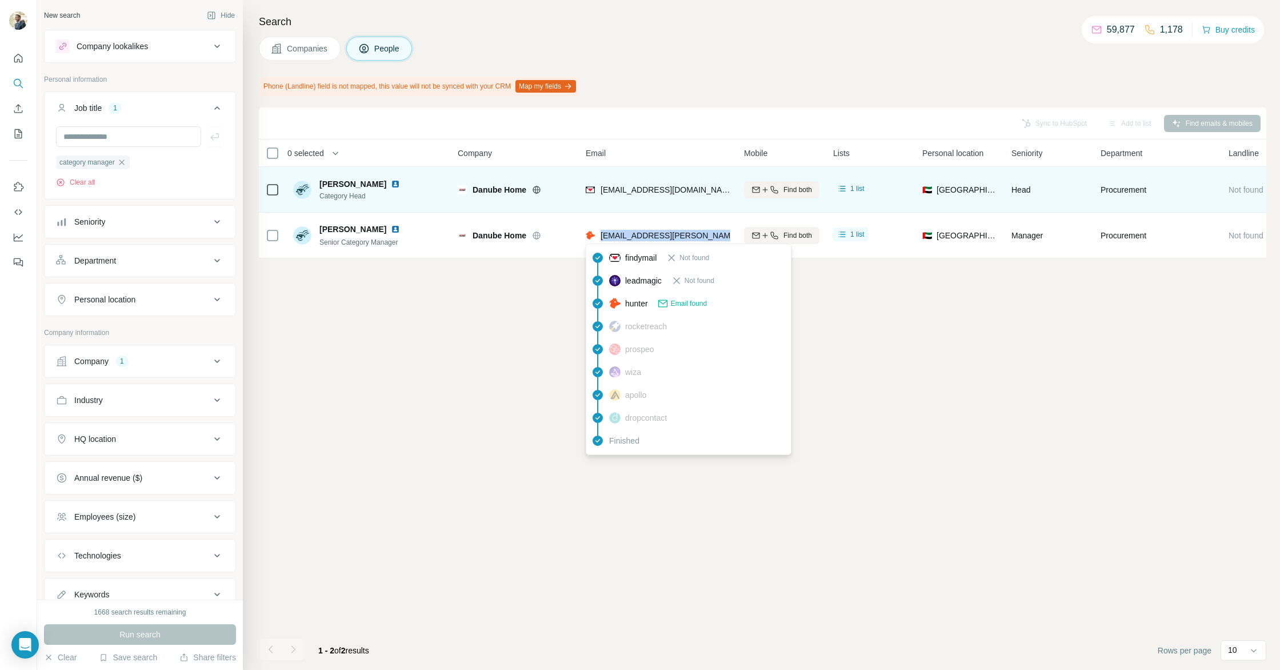
copy span "[EMAIL_ADDRESS][PERSON_NAME][DOMAIN_NAME]"
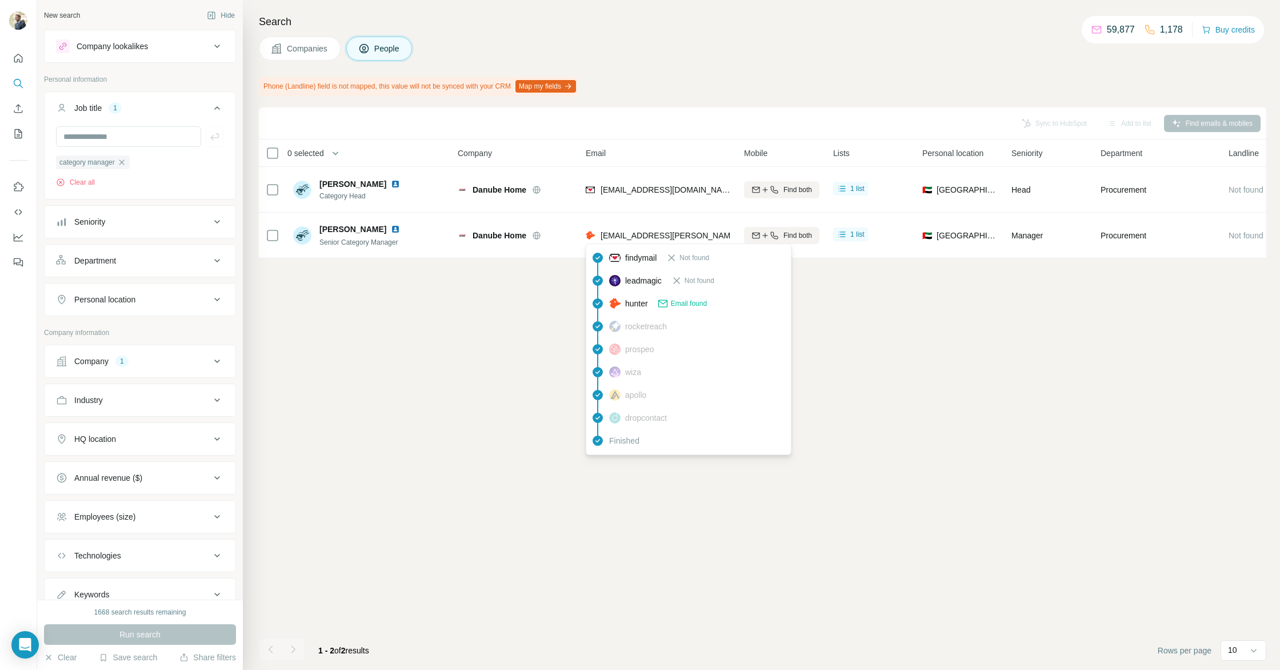
drag, startPoint x: 499, startPoint y: 370, endPoint x: 422, endPoint y: 307, distance: 99.2
click at [499, 369] on div "Sync to HubSpot Add to list Find emails & mobiles 0 selected People Company Ema…" at bounding box center [763, 388] width 1008 height 562
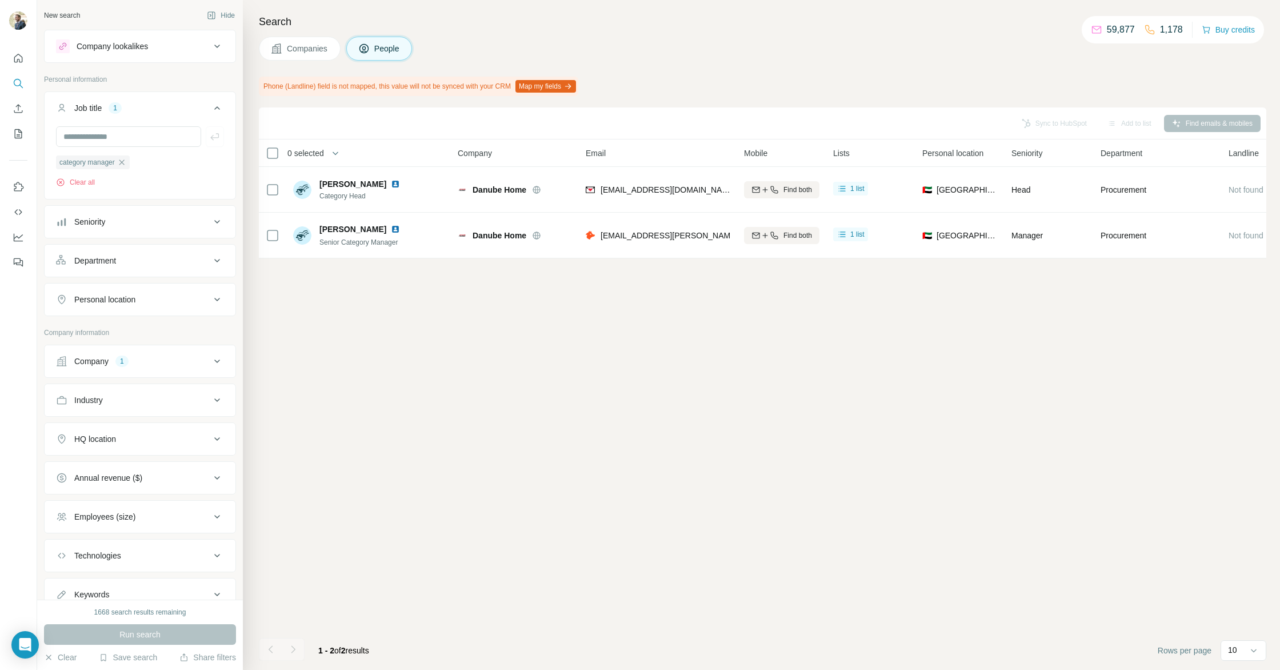
click at [124, 163] on icon "button" at bounding box center [121, 161] width 5 height 5
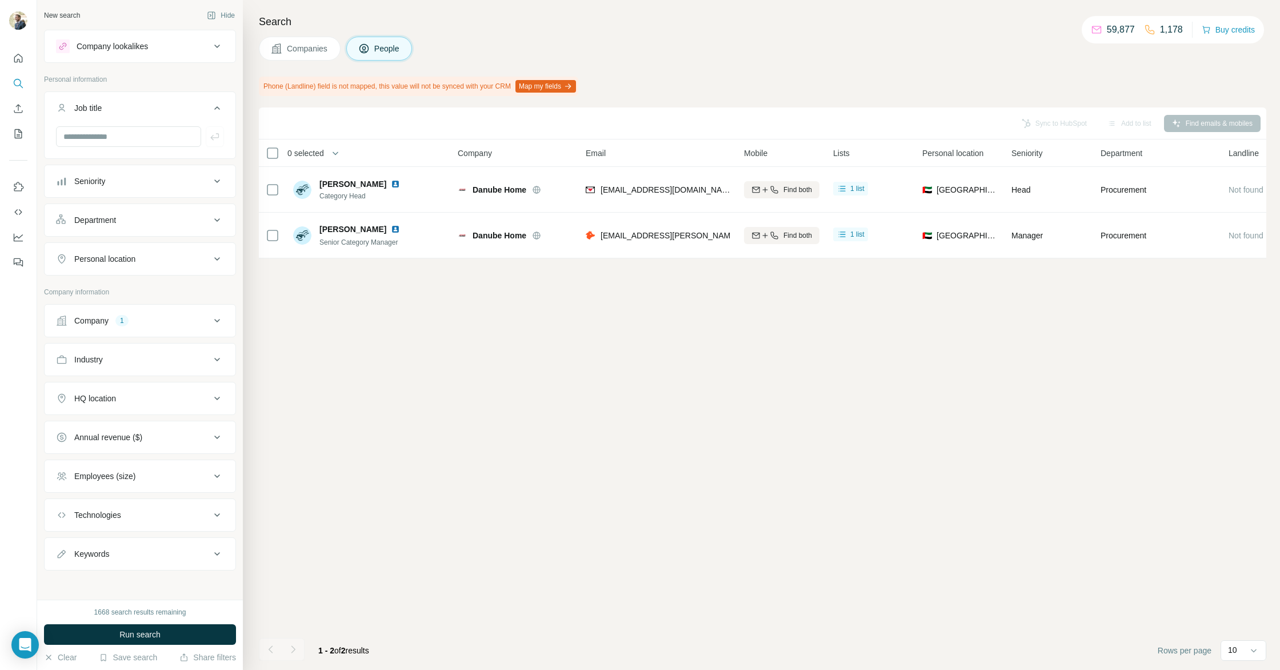
click at [182, 327] on button "Company 1" at bounding box center [140, 320] width 191 height 27
click at [115, 397] on icon "button" at bounding box center [110, 395] width 9 height 9
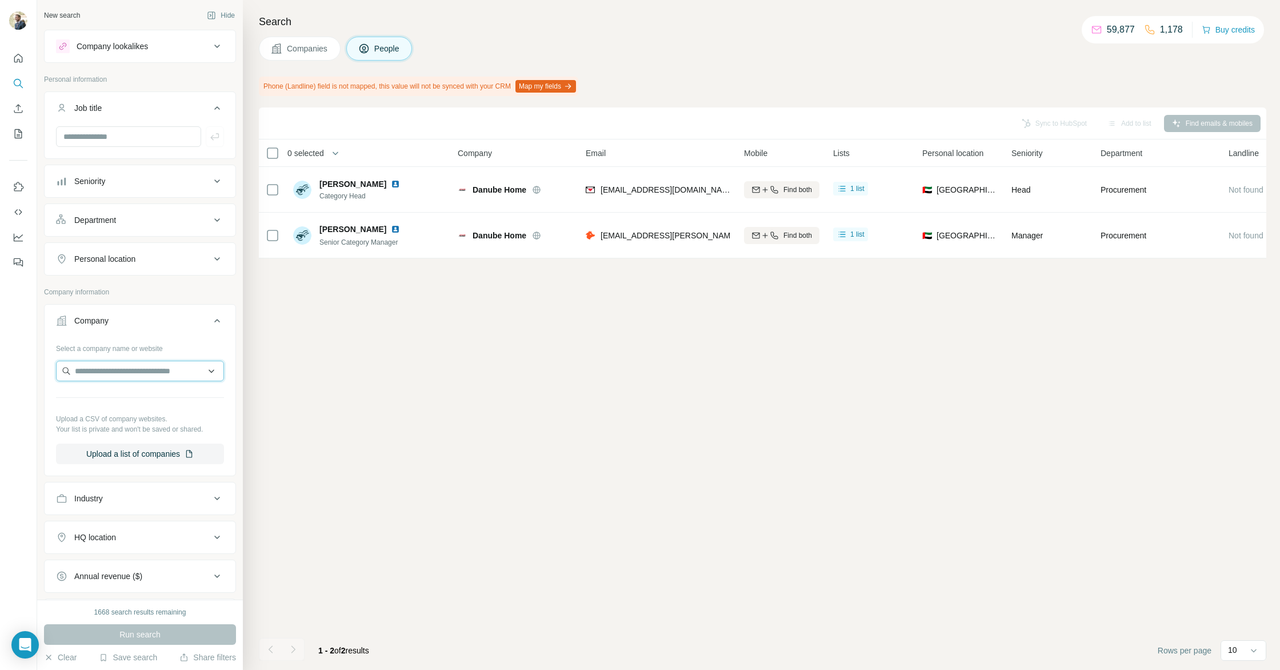
click at [115, 374] on input "text" at bounding box center [140, 371] width 168 height 21
type input "**********"
click at [133, 430] on p "Danube Building Materials" at bounding box center [135, 427] width 93 height 11
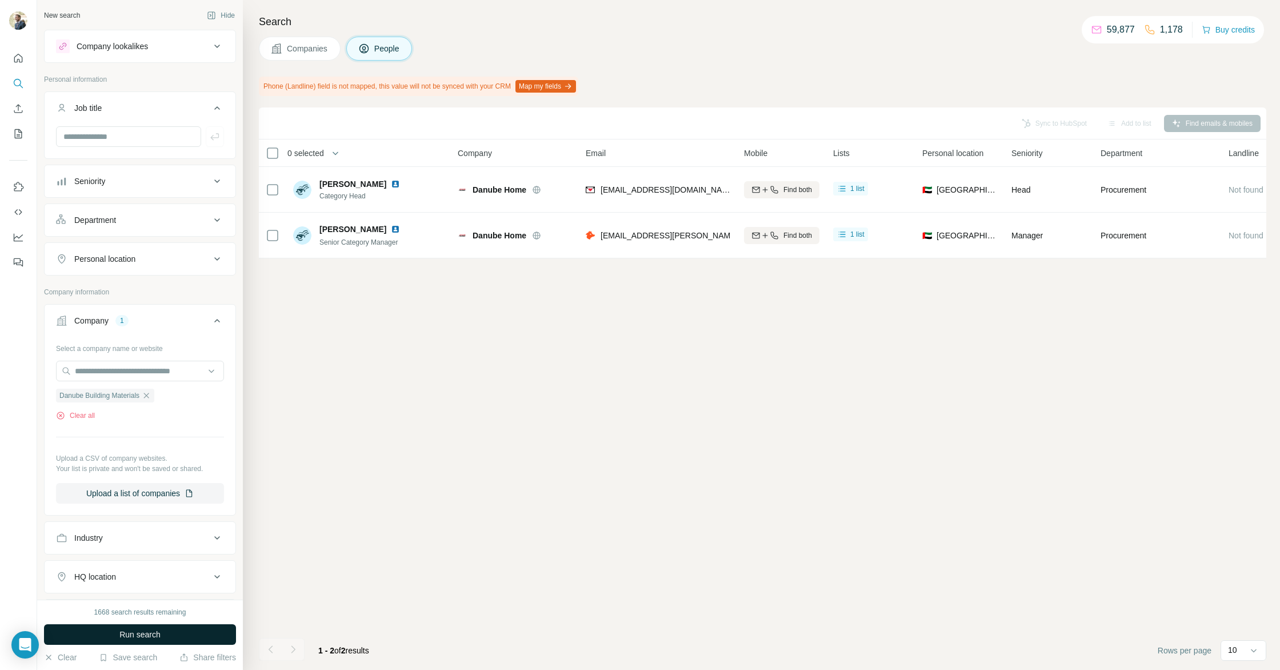
click at [146, 638] on span "Run search" at bounding box center [139, 634] width 41 height 11
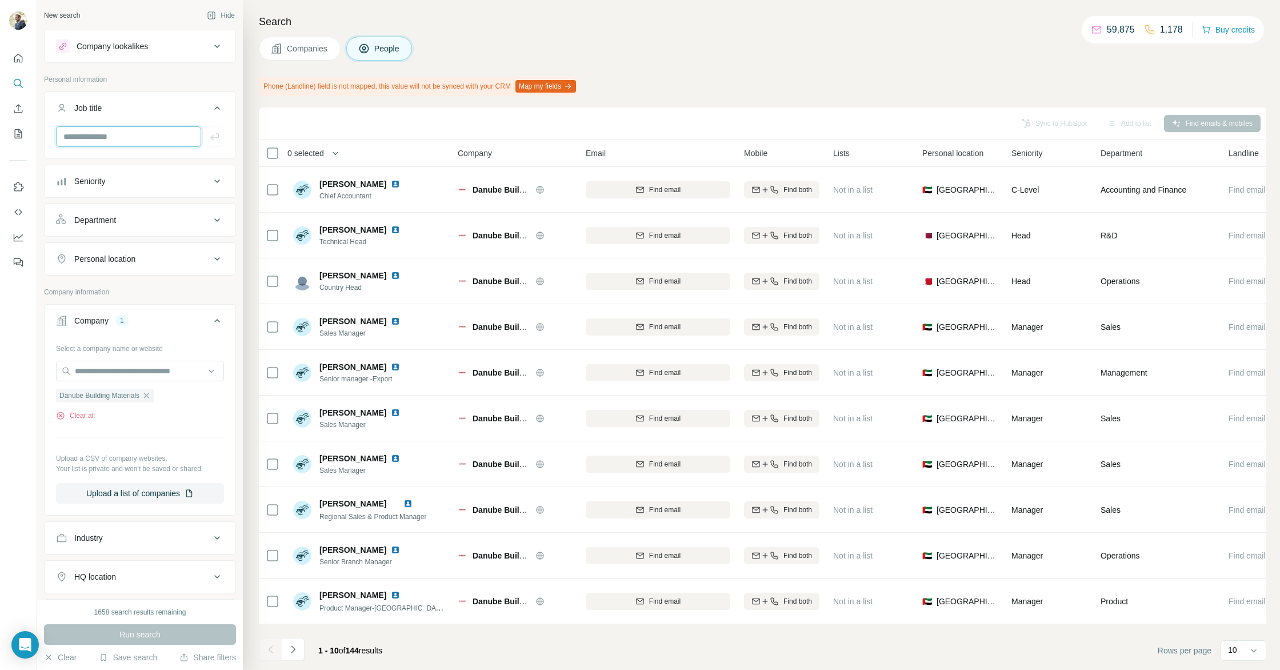
click at [100, 137] on input "text" at bounding box center [128, 136] width 145 height 21
type input "*****"
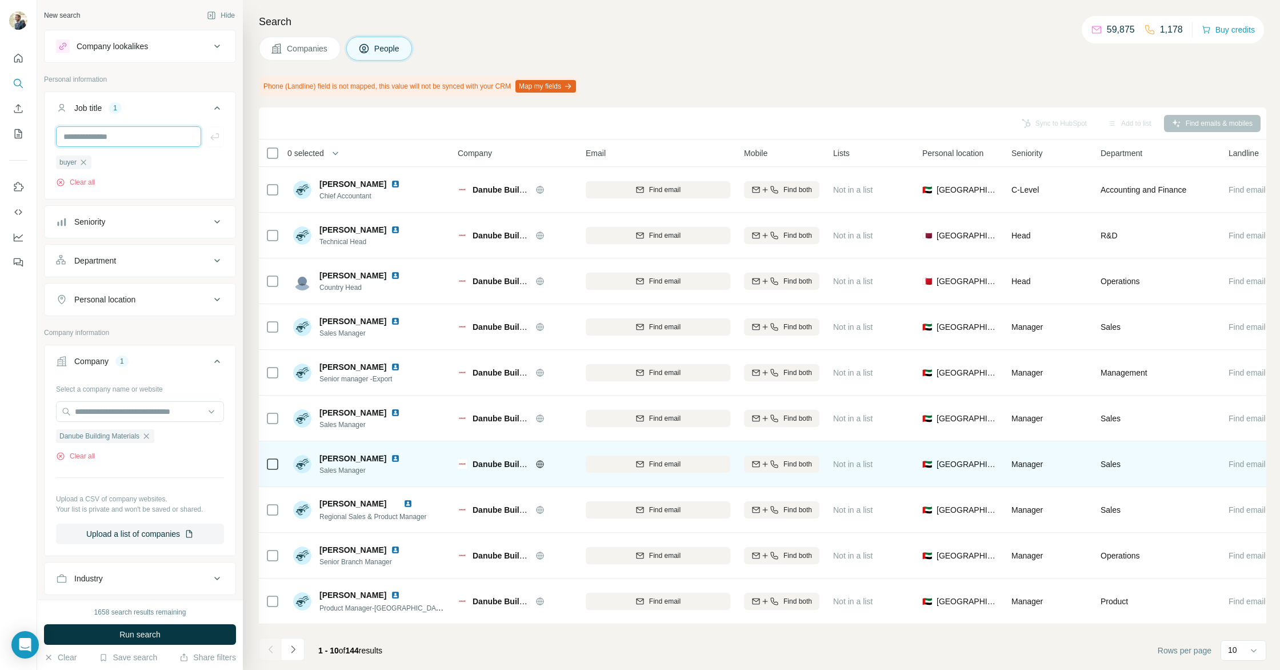
scroll to position [0, 1]
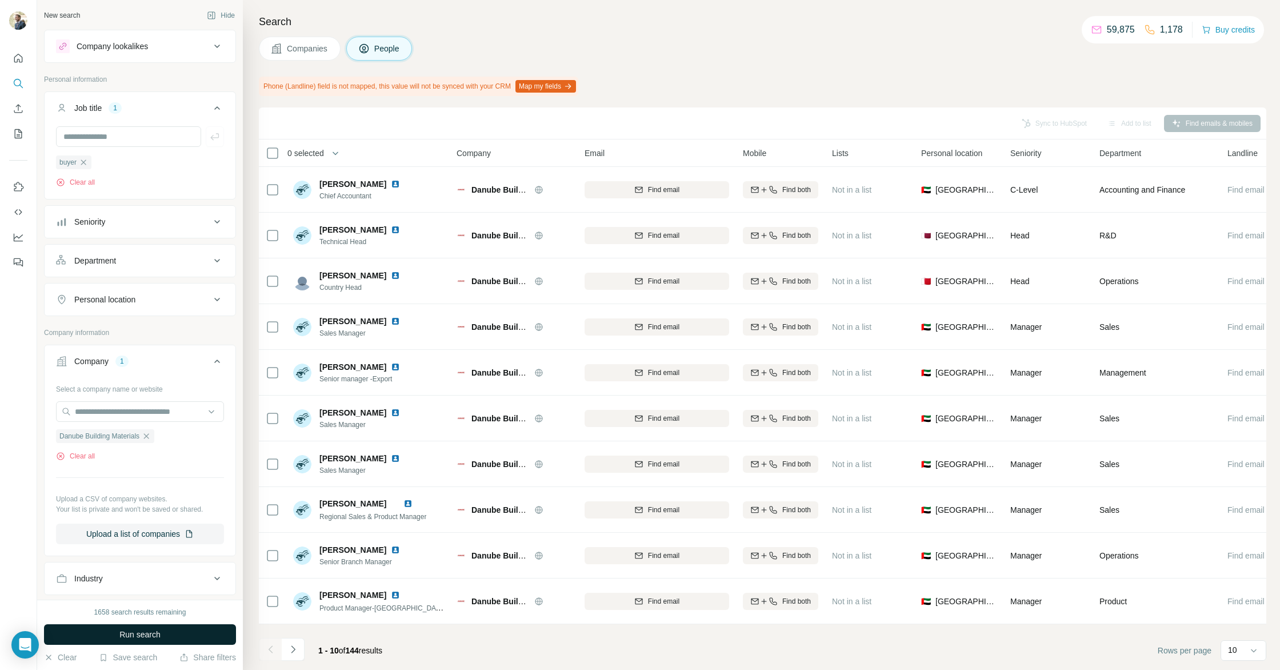
click at [75, 629] on button "Run search" at bounding box center [140, 634] width 192 height 21
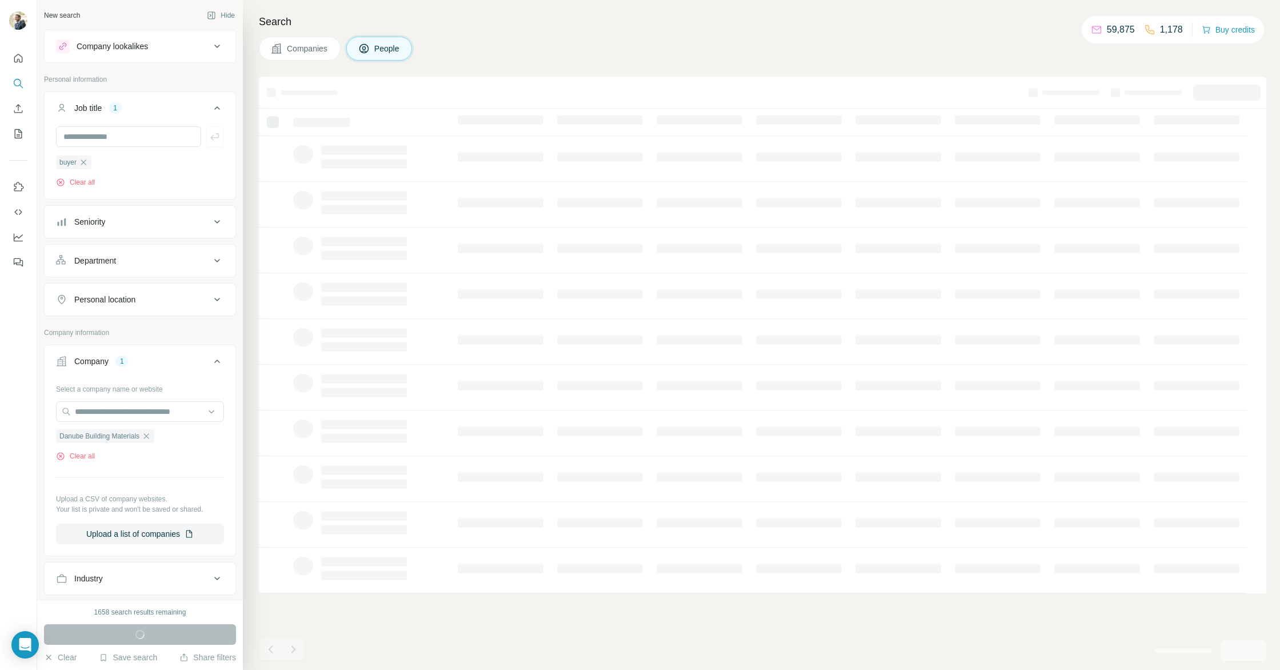
scroll to position [0, 0]
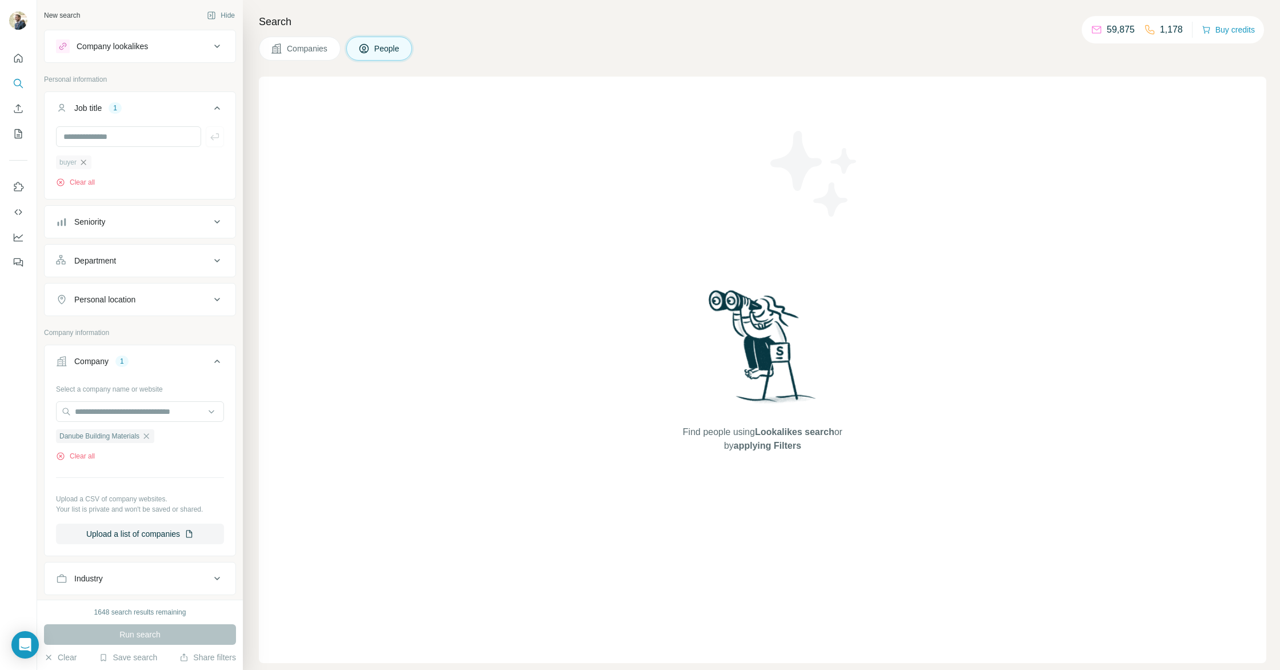
click at [82, 161] on icon "button" at bounding box center [83, 162] width 9 height 9
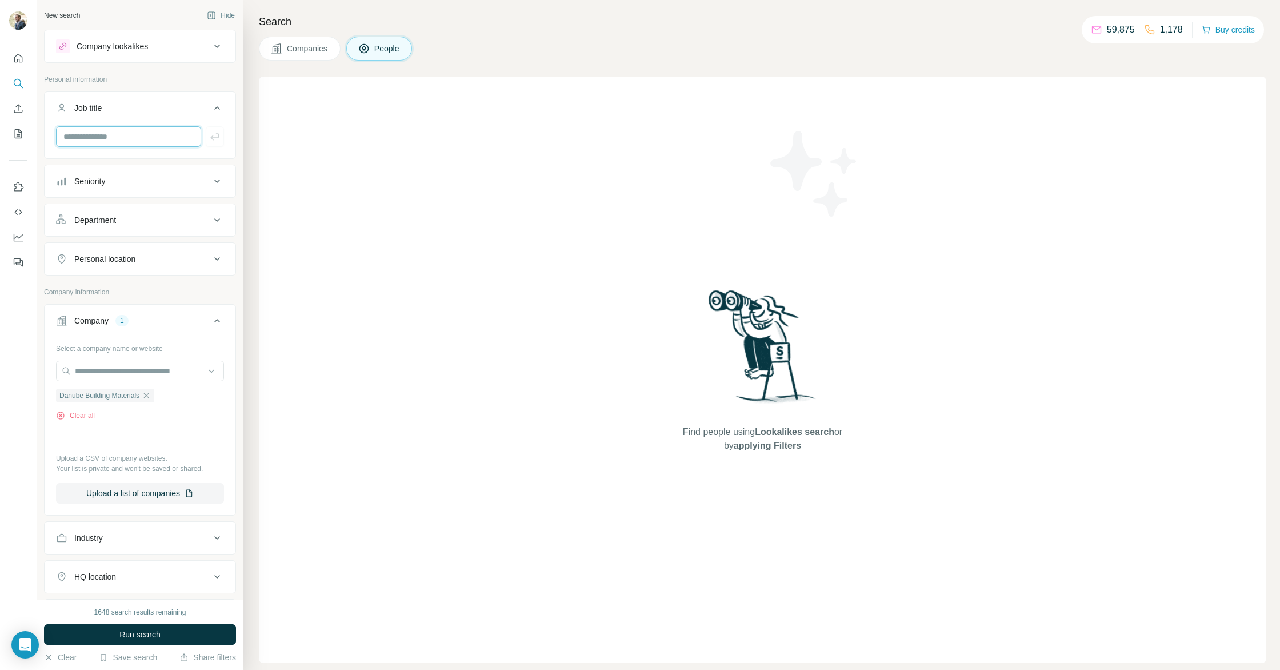
click at [100, 137] on input "text" at bounding box center [128, 136] width 145 height 21
type input "**********"
click at [153, 637] on span "Run search" at bounding box center [139, 634] width 41 height 11
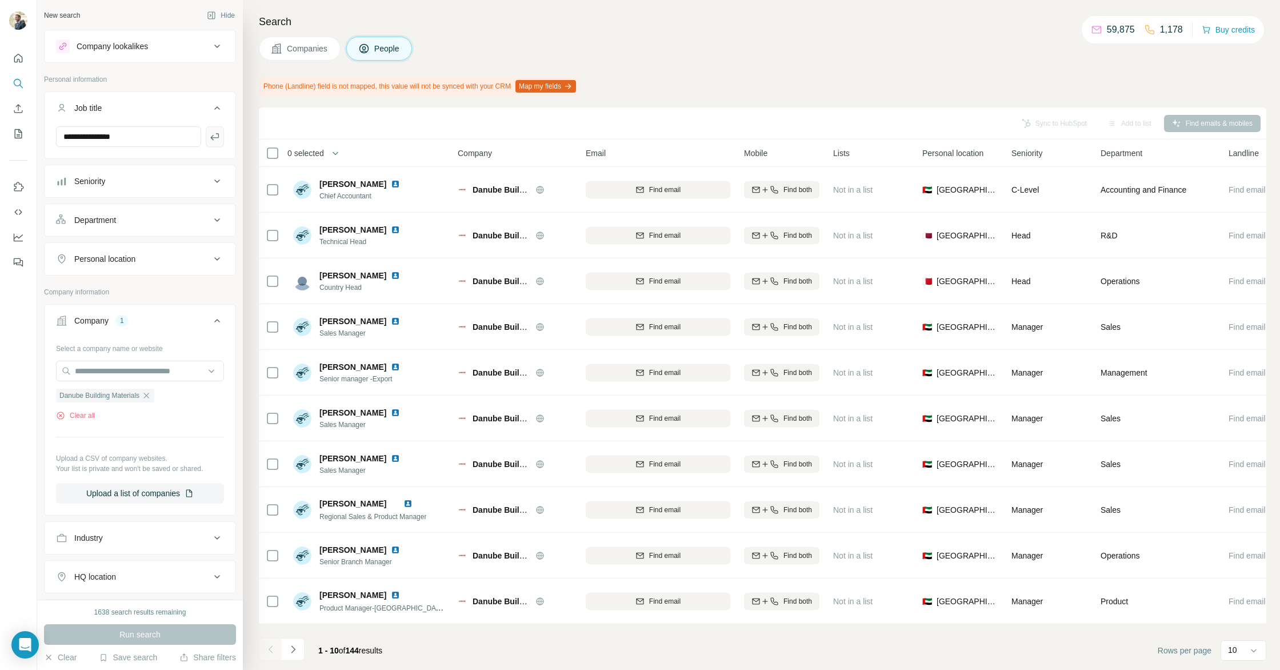
click at [218, 142] on button "button" at bounding box center [215, 136] width 18 height 21
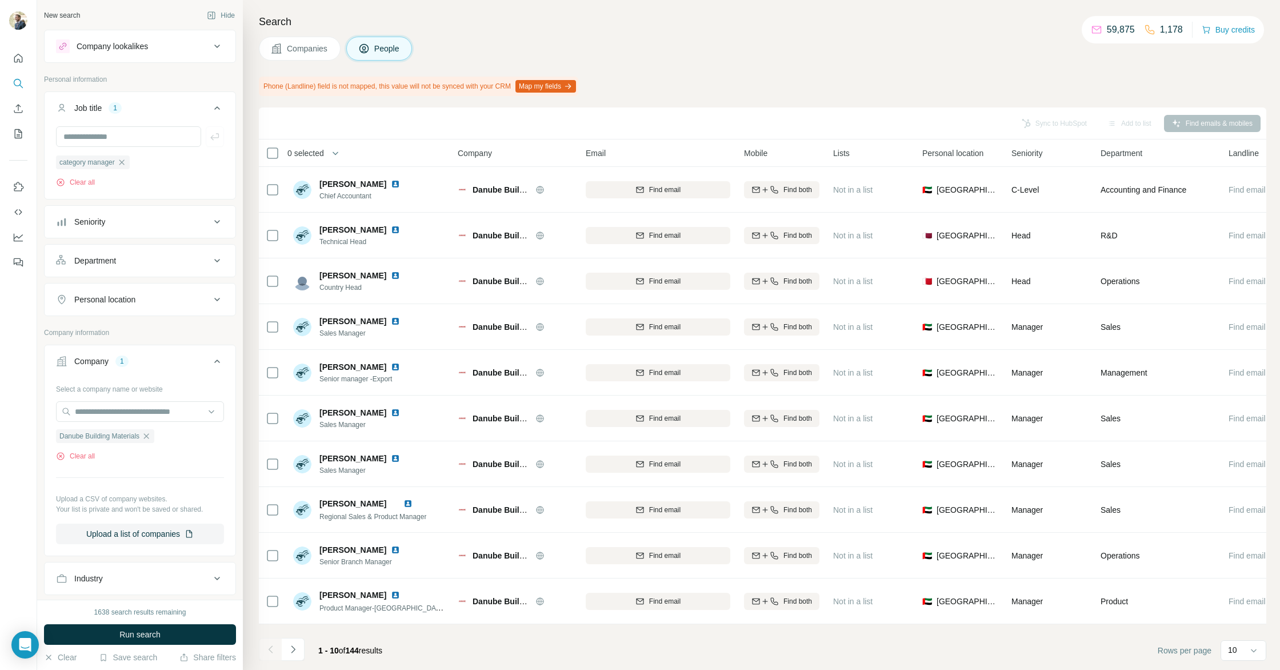
click at [161, 629] on span "Run search" at bounding box center [139, 634] width 41 height 11
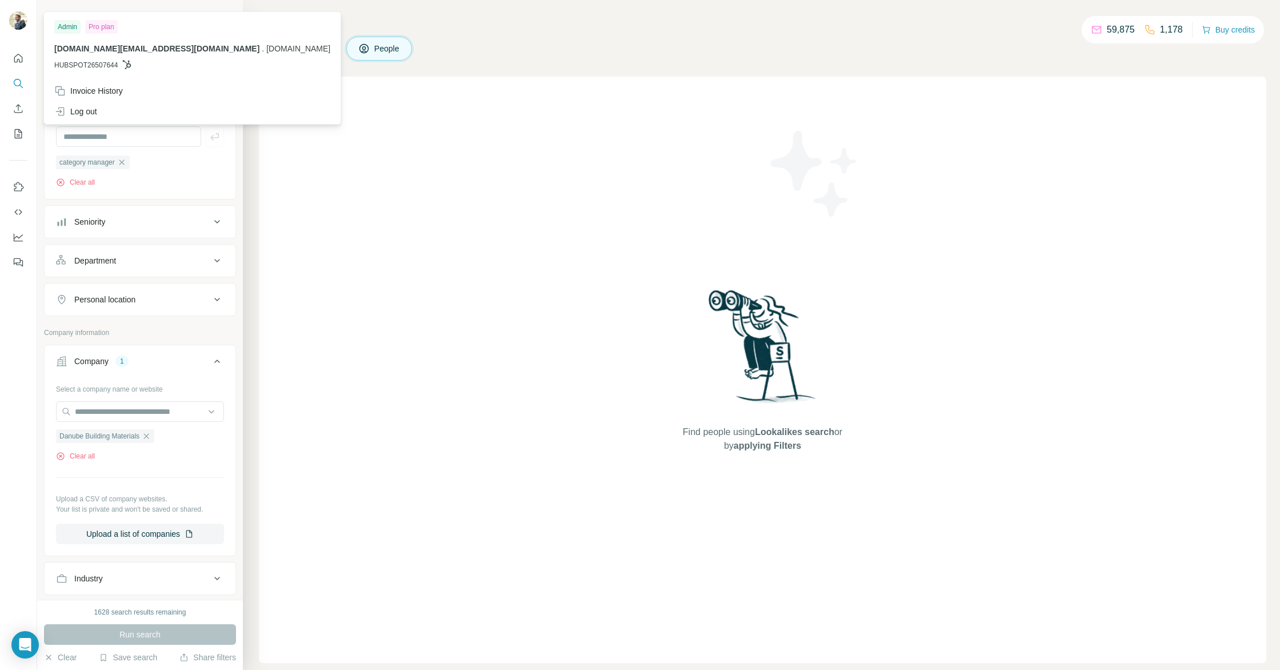
click at [13, 21] on img at bounding box center [18, 20] width 18 height 18
click at [108, 87] on div "Invoice History" at bounding box center [88, 90] width 69 height 11
click at [98, 28] on div "Pro plan" at bounding box center [101, 27] width 33 height 14
click at [90, 26] on div "Pro plan" at bounding box center [101, 27] width 33 height 14
click at [1230, 32] on button "Buy credits" at bounding box center [1228, 30] width 53 height 16
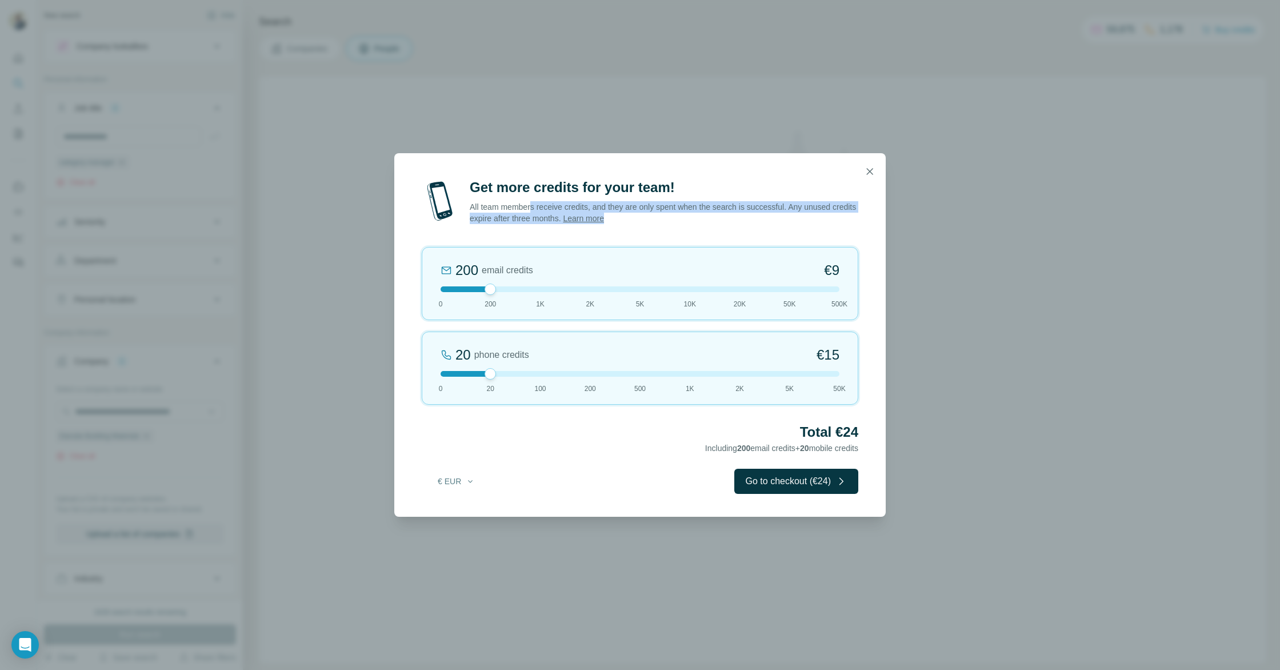
drag, startPoint x: 563, startPoint y: 206, endPoint x: 841, endPoint y: 213, distance: 277.9
click at [841, 213] on p "All team members receive credits, and they are only spent when the search is su…" at bounding box center [664, 212] width 389 height 23
click at [876, 169] on button "button" at bounding box center [869, 171] width 23 height 23
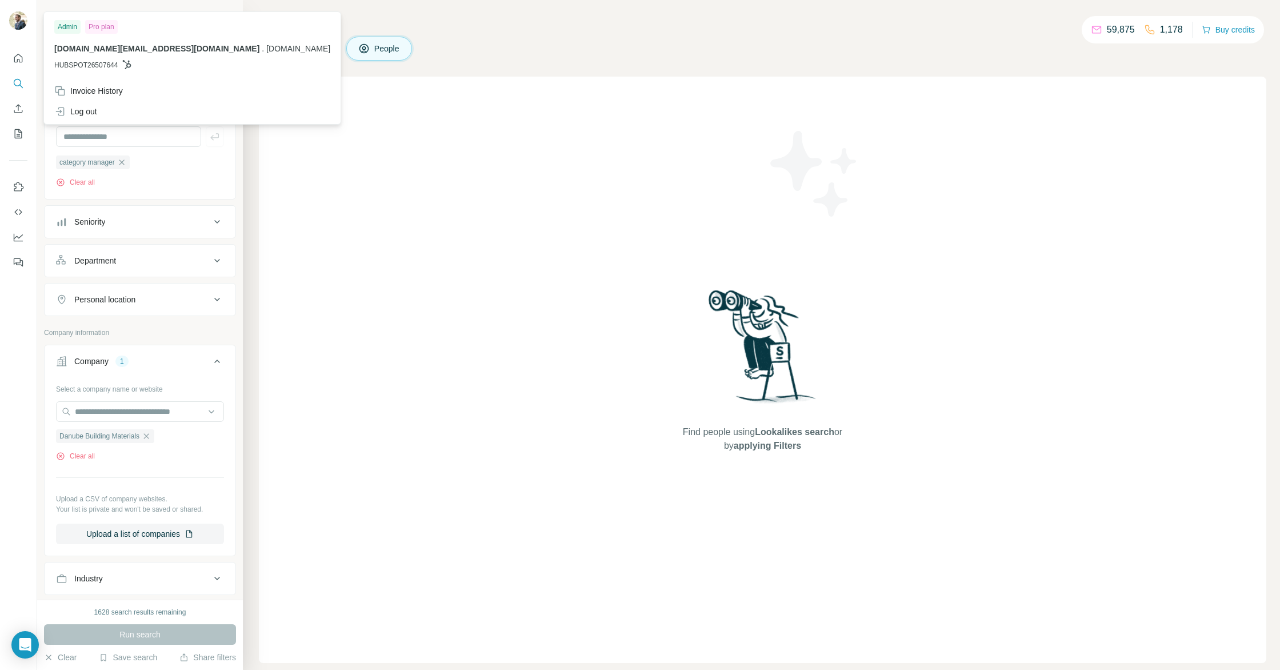
click at [25, 26] on img at bounding box center [18, 20] width 18 height 18
click at [91, 29] on div "Pro plan" at bounding box center [101, 27] width 33 height 14
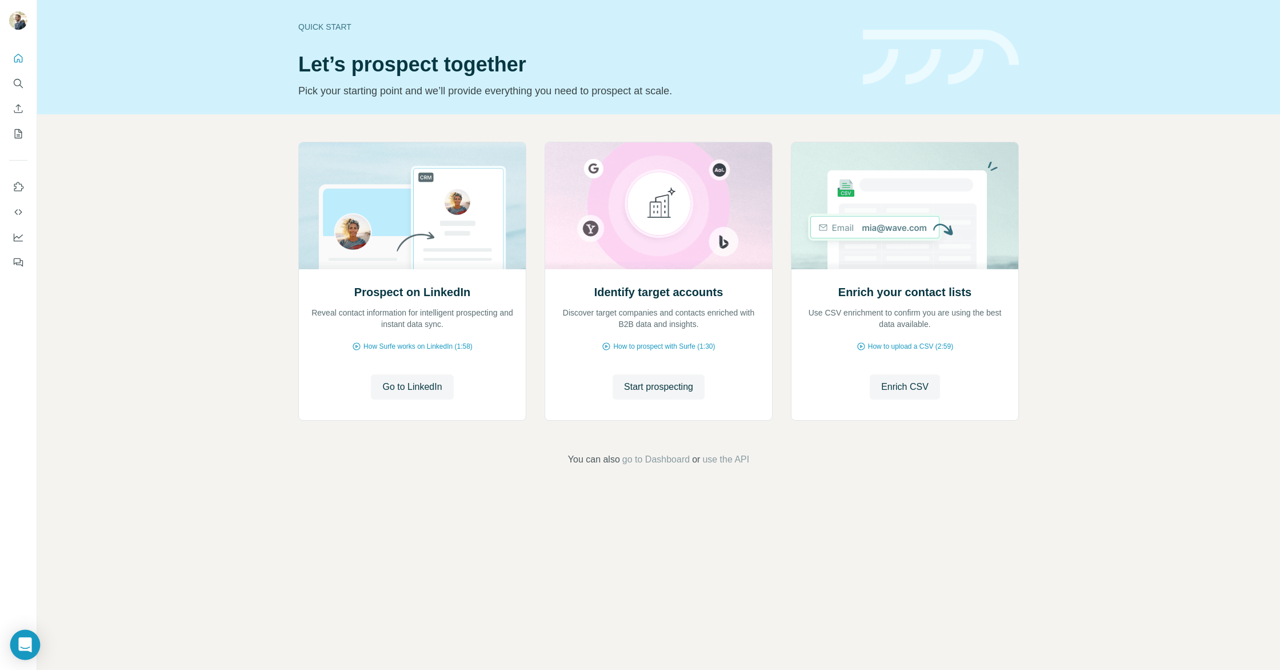
click at [26, 654] on div "Open Intercom Messenger" at bounding box center [25, 645] width 30 height 30
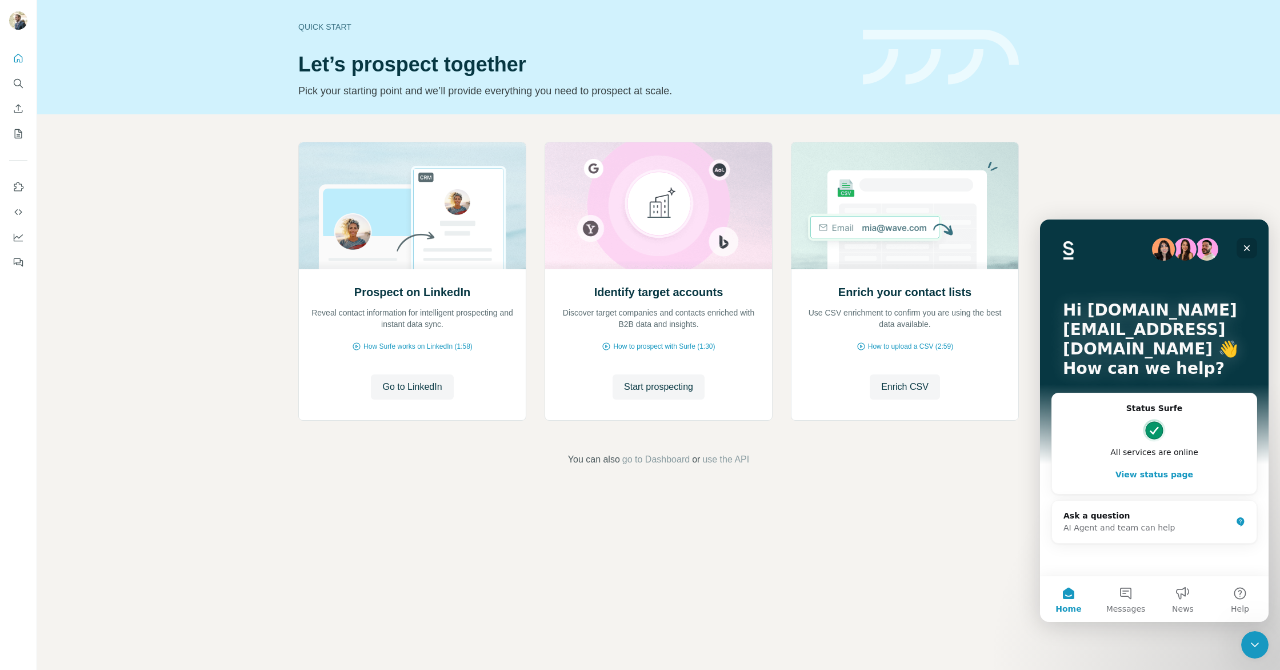
click at [1253, 246] on div "Close" at bounding box center [1247, 248] width 21 height 21
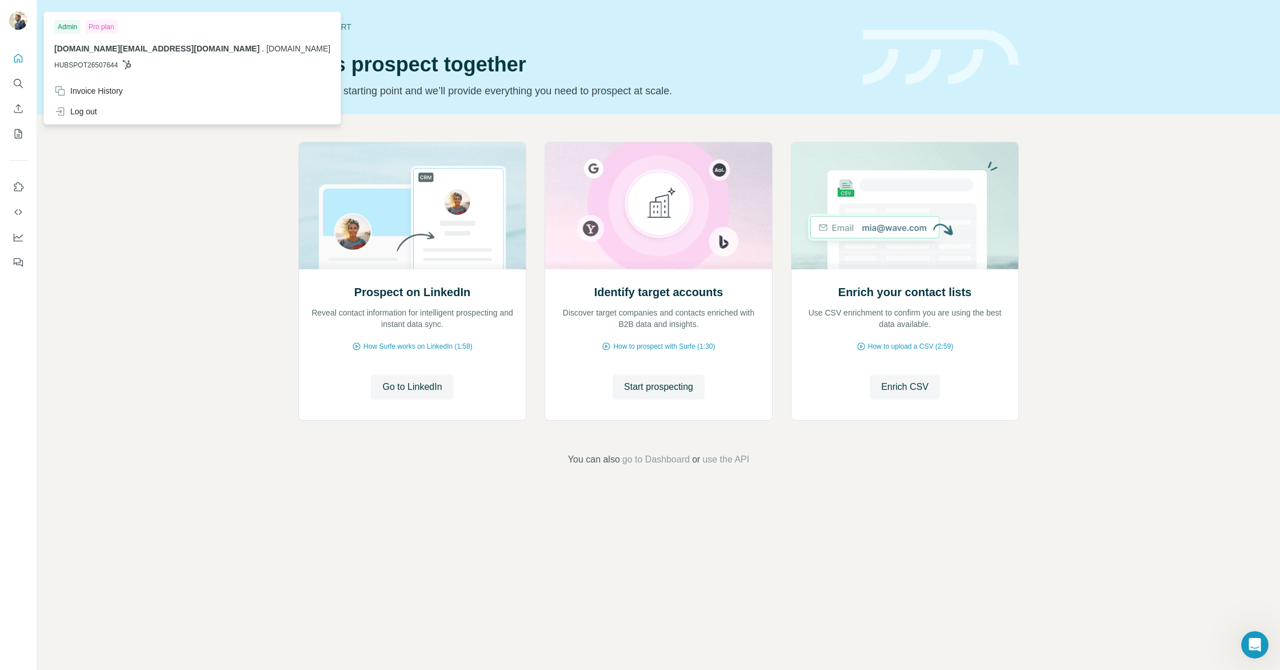
click at [13, 15] on img at bounding box center [18, 20] width 18 height 18
click at [77, 31] on div "Admin" at bounding box center [67, 27] width 26 height 14
